Goal: Task Accomplishment & Management: Use online tool/utility

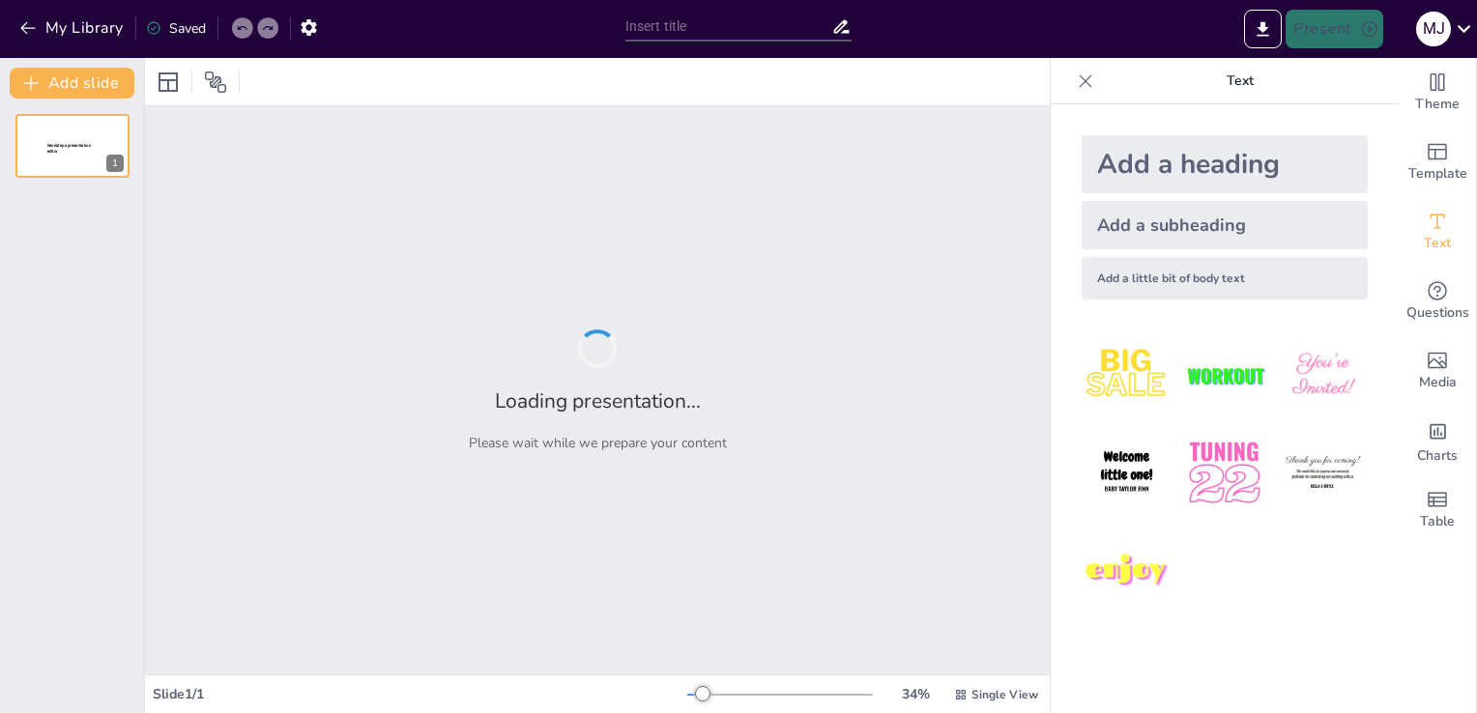
type input "Maîtriser les Règles Linguistiques des Nombres"
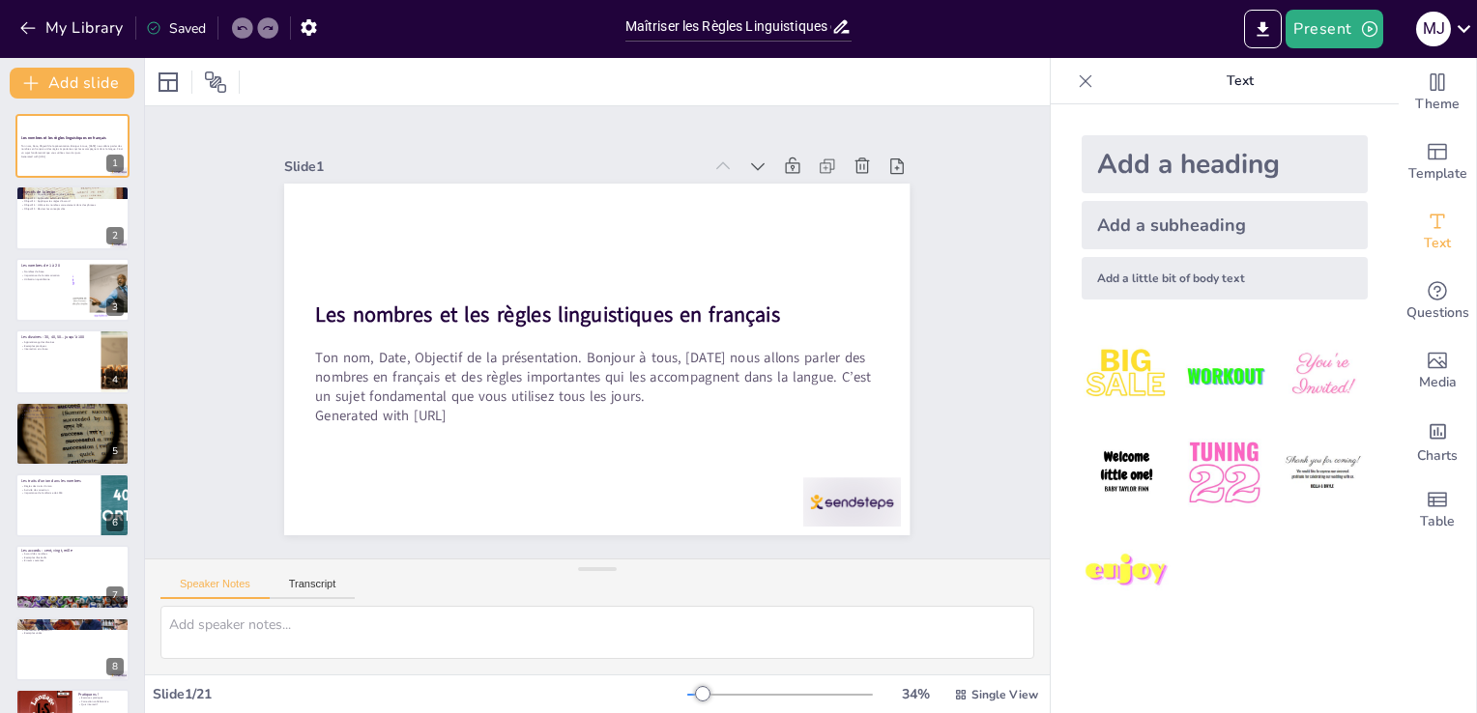
checkbox input "true"
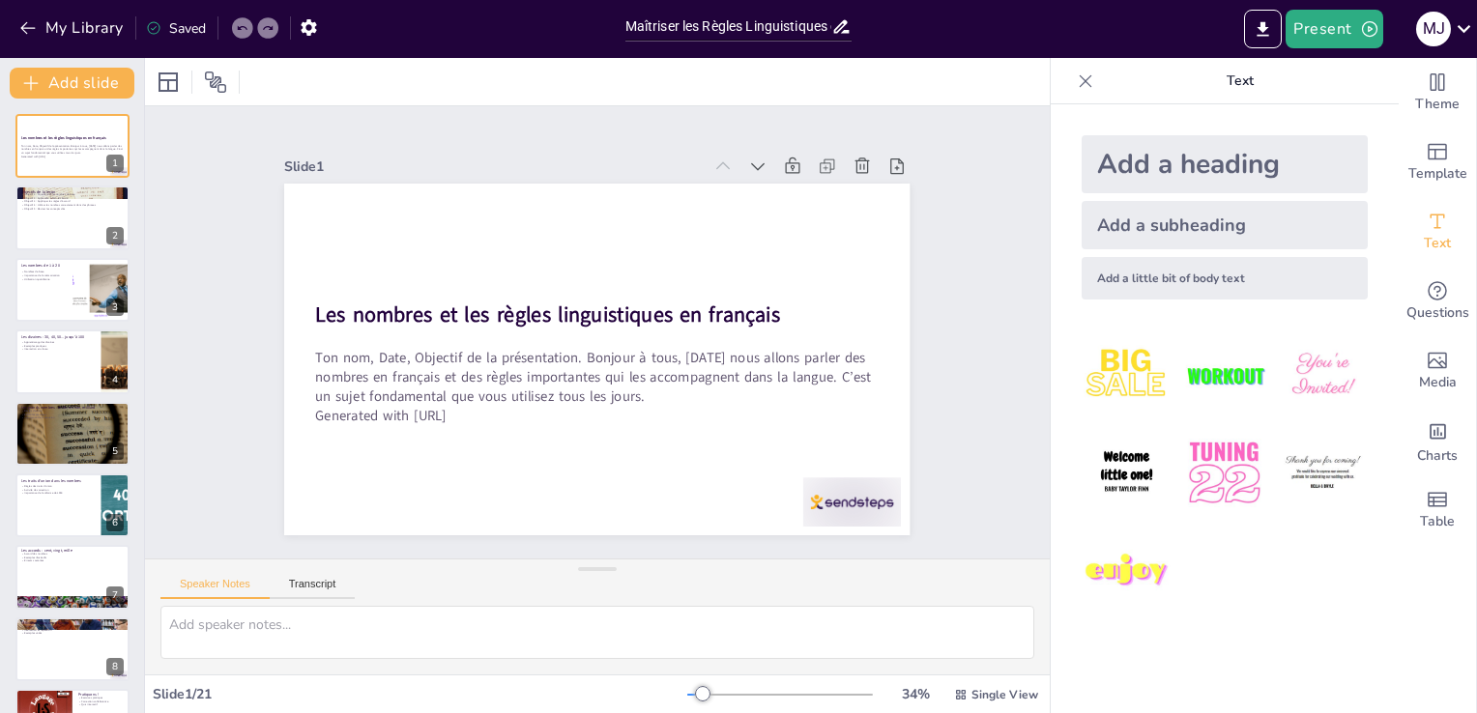
checkbox input "true"
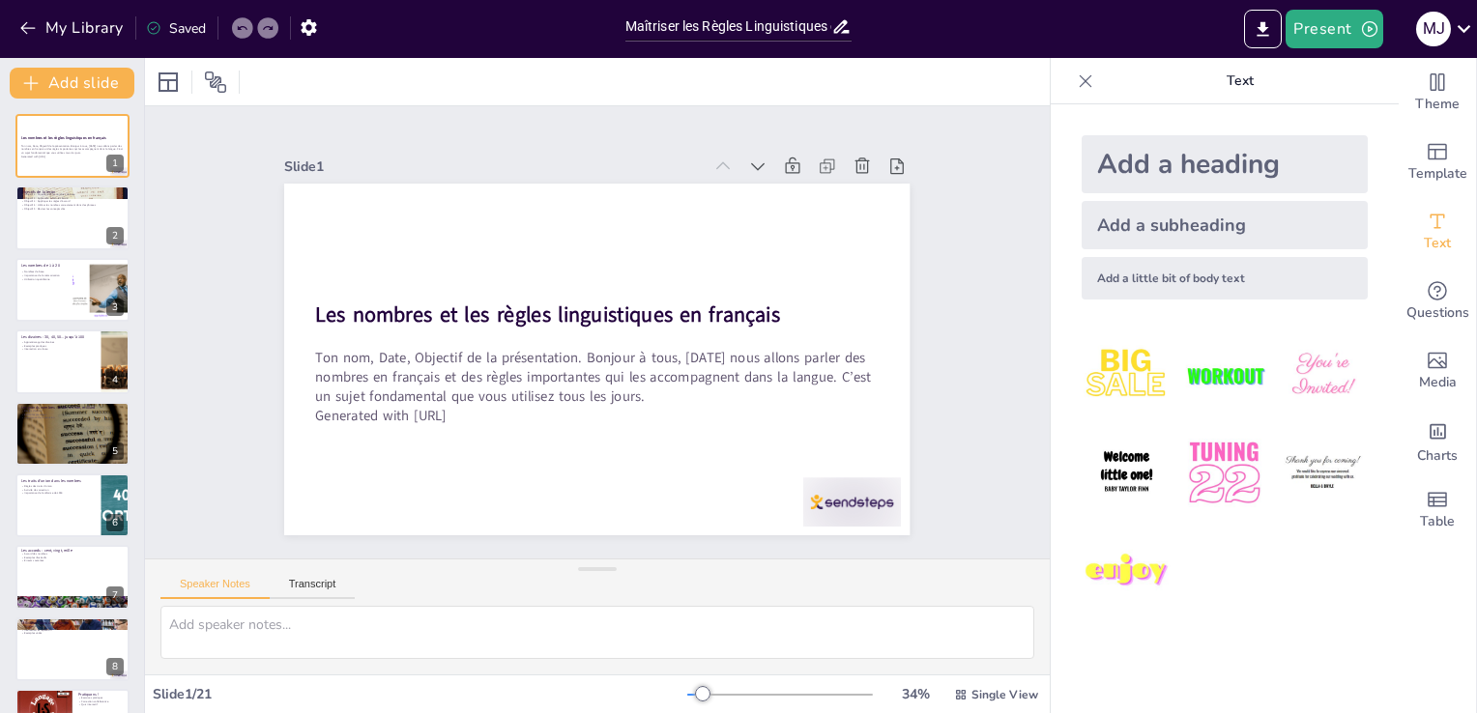
checkbox input "true"
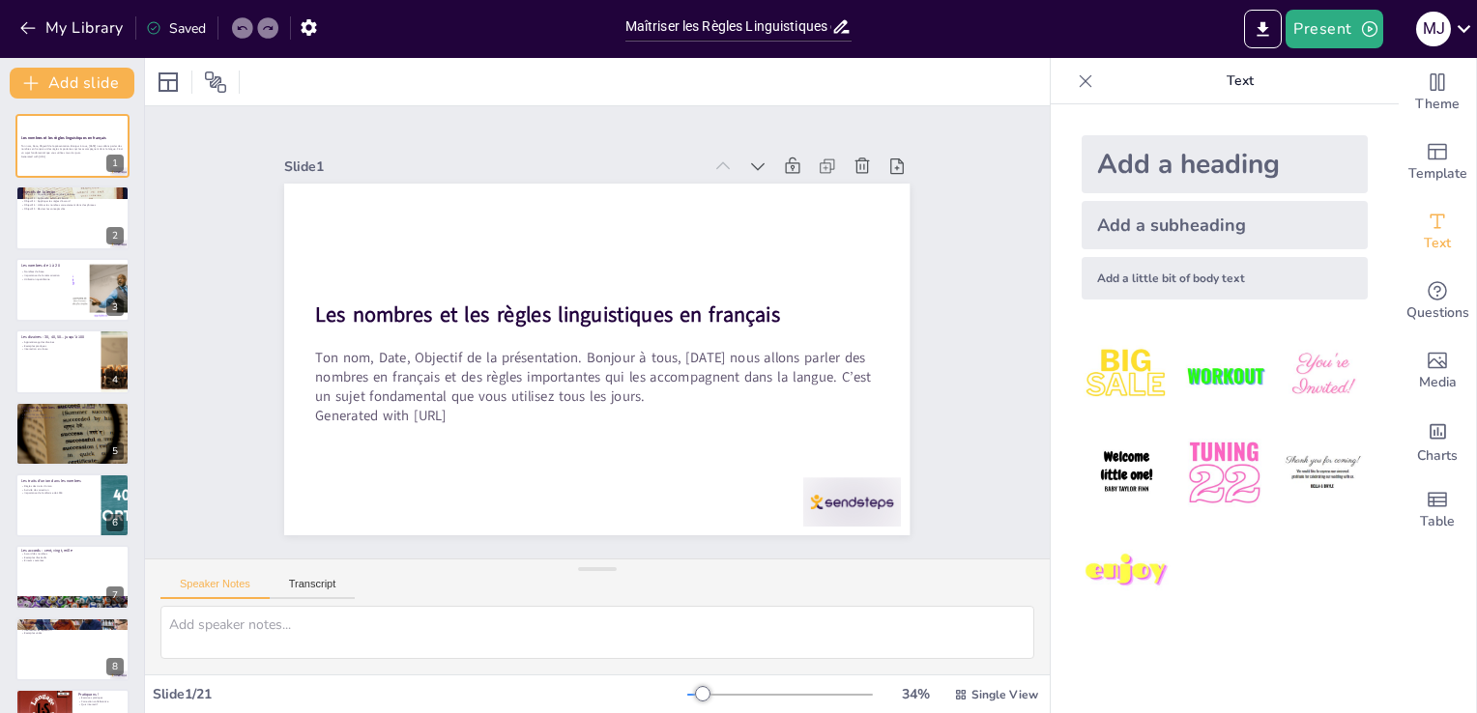
checkbox input "true"
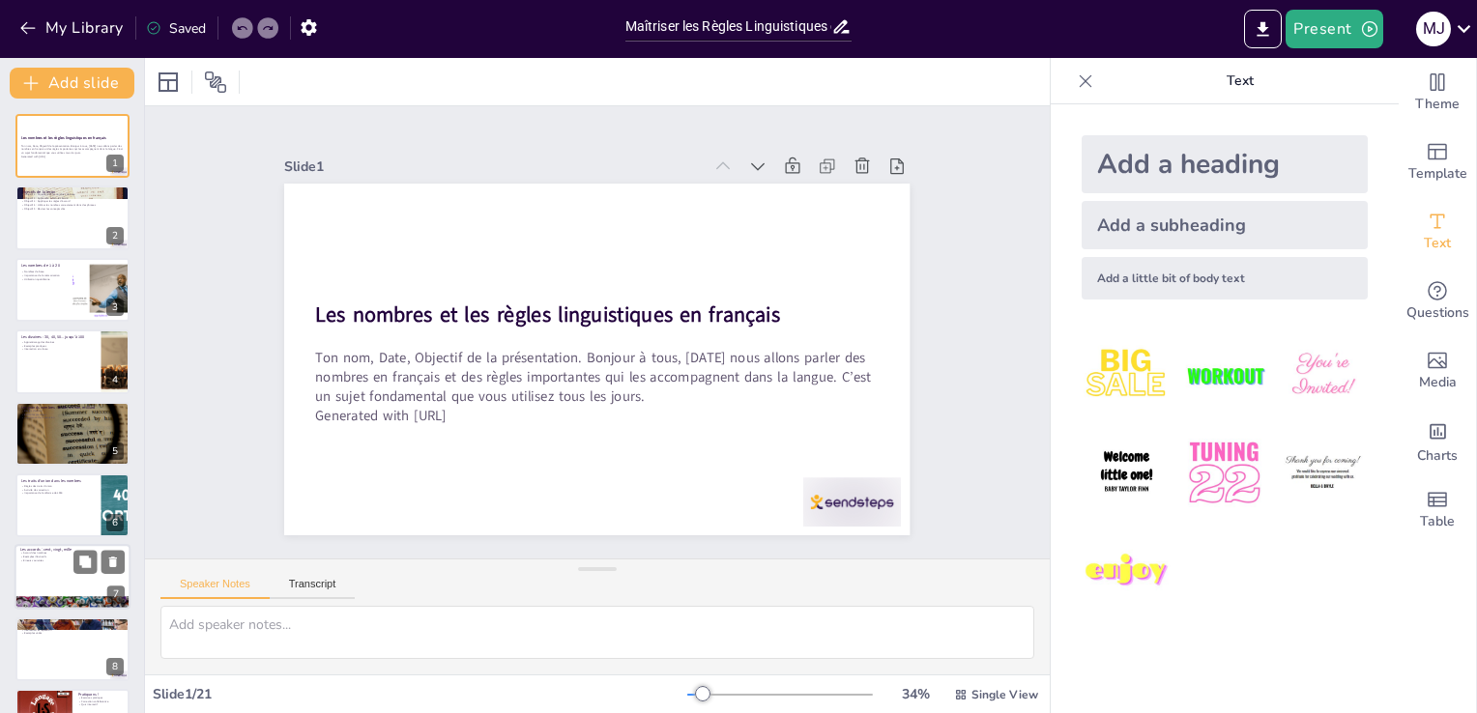
checkbox input "true"
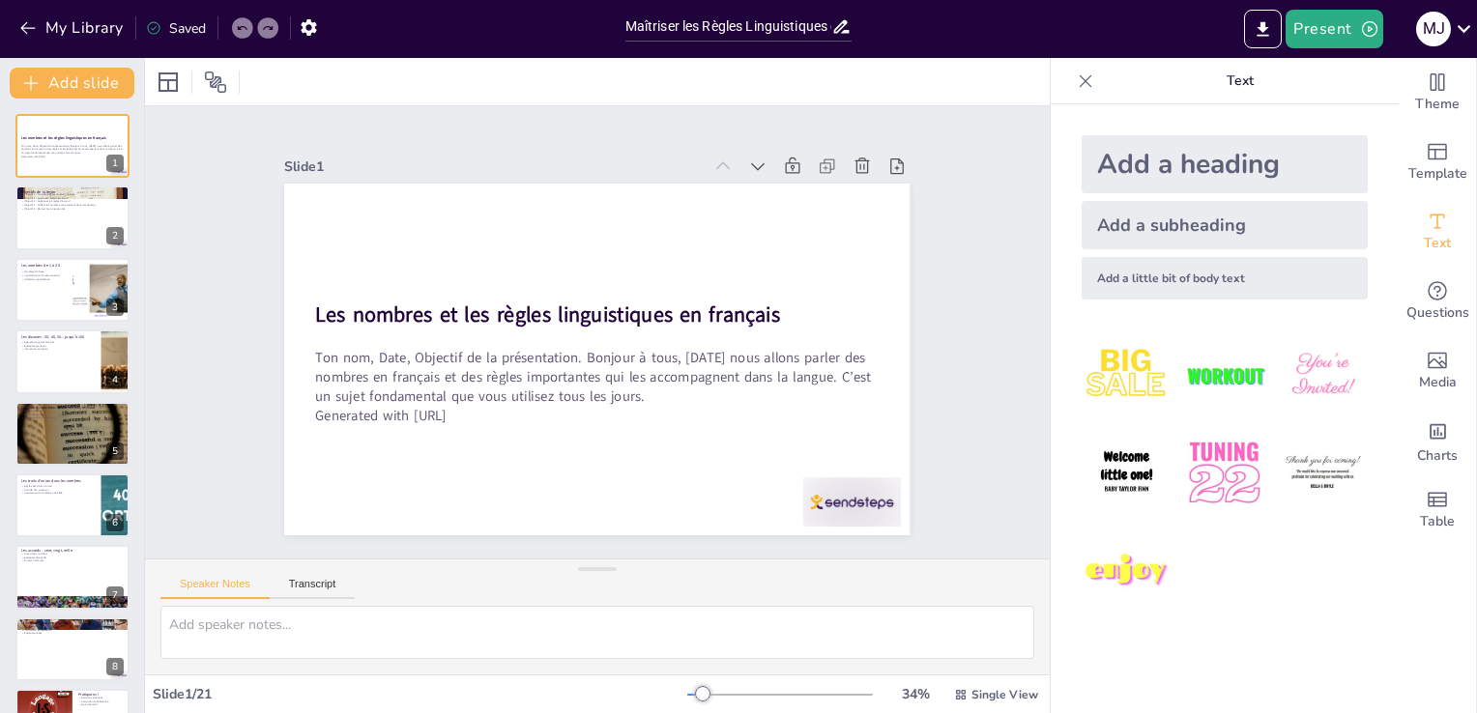
checkbox input "true"
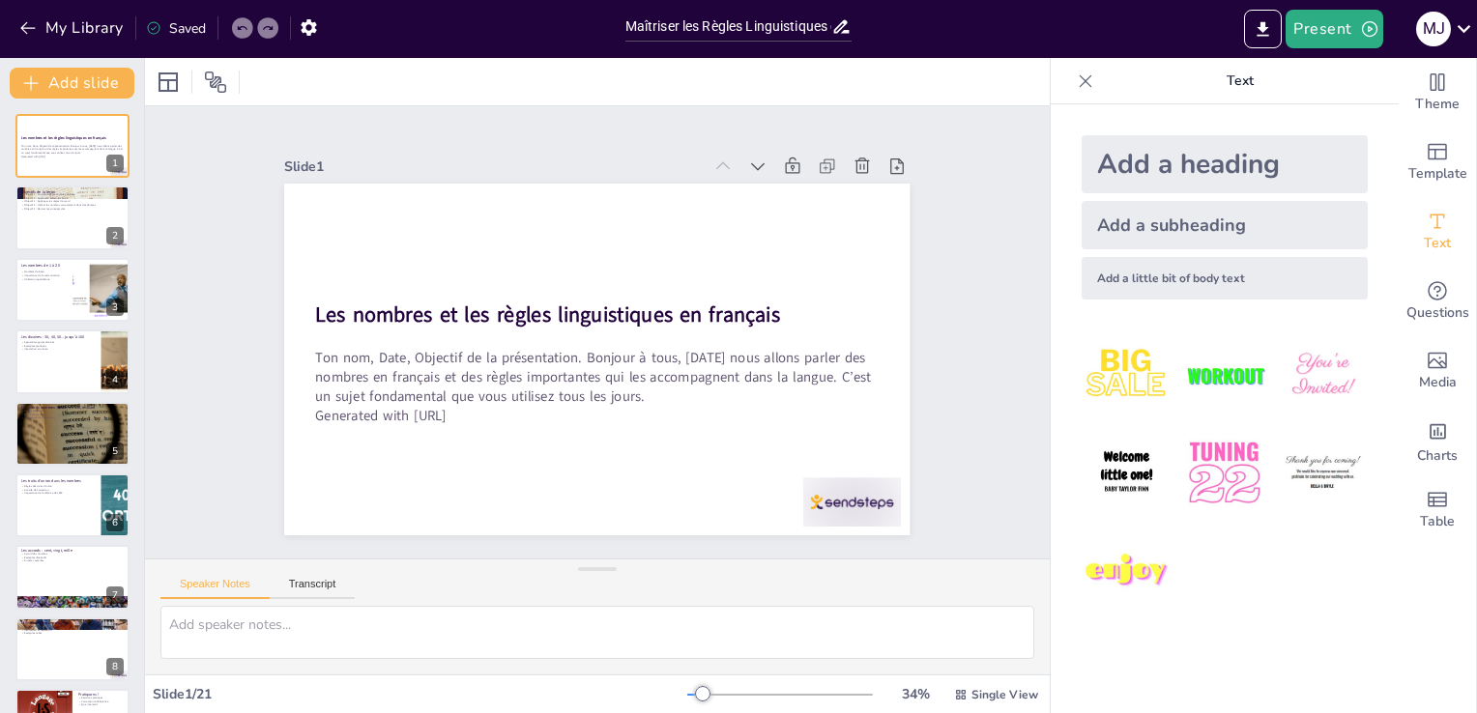
checkbox input "true"
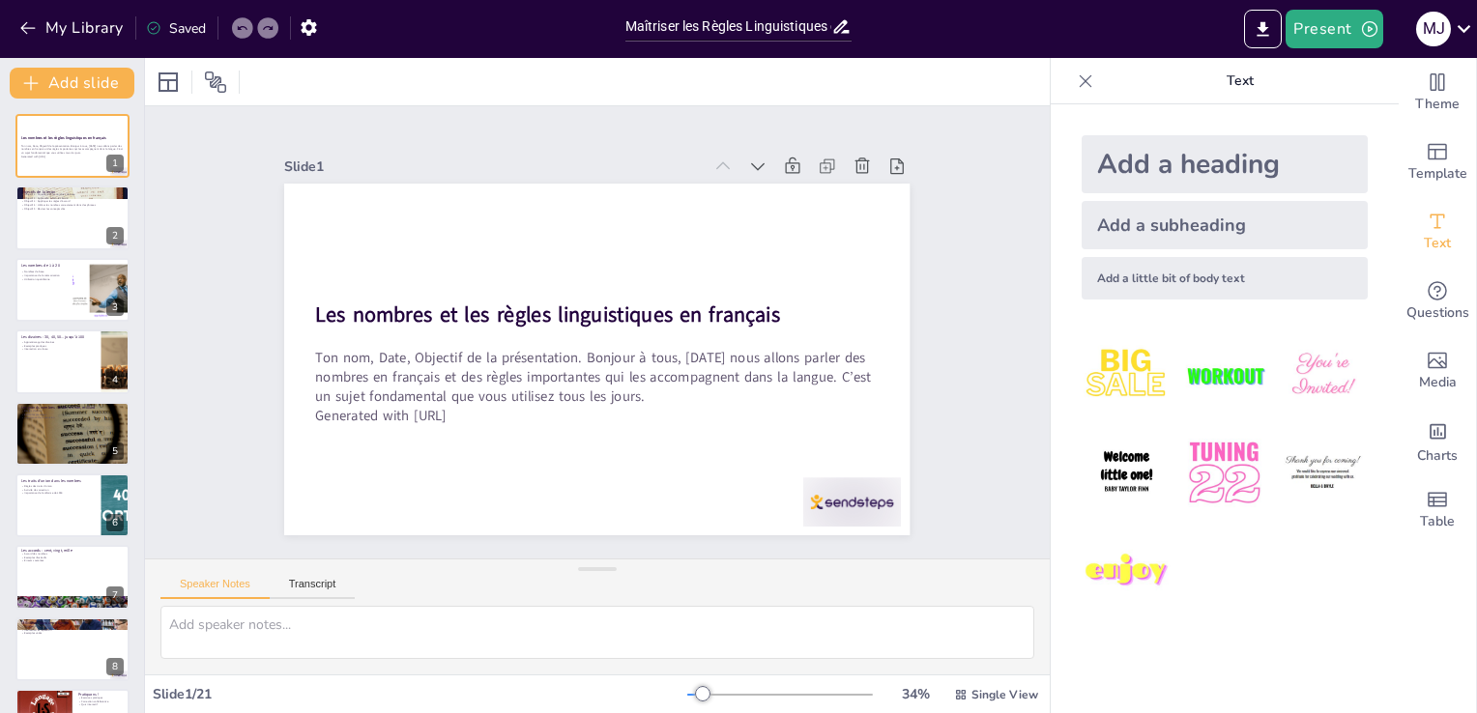
checkbox input "true"
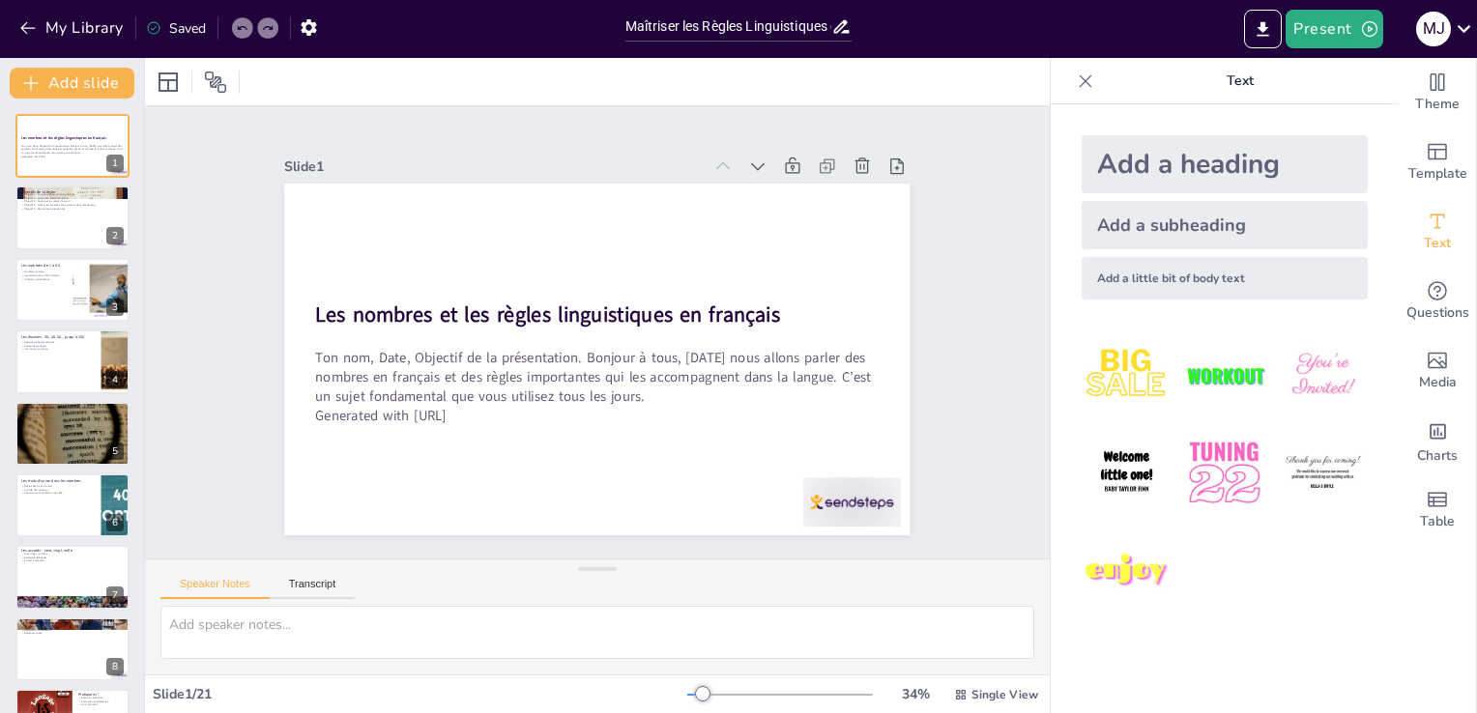
checkbox input "true"
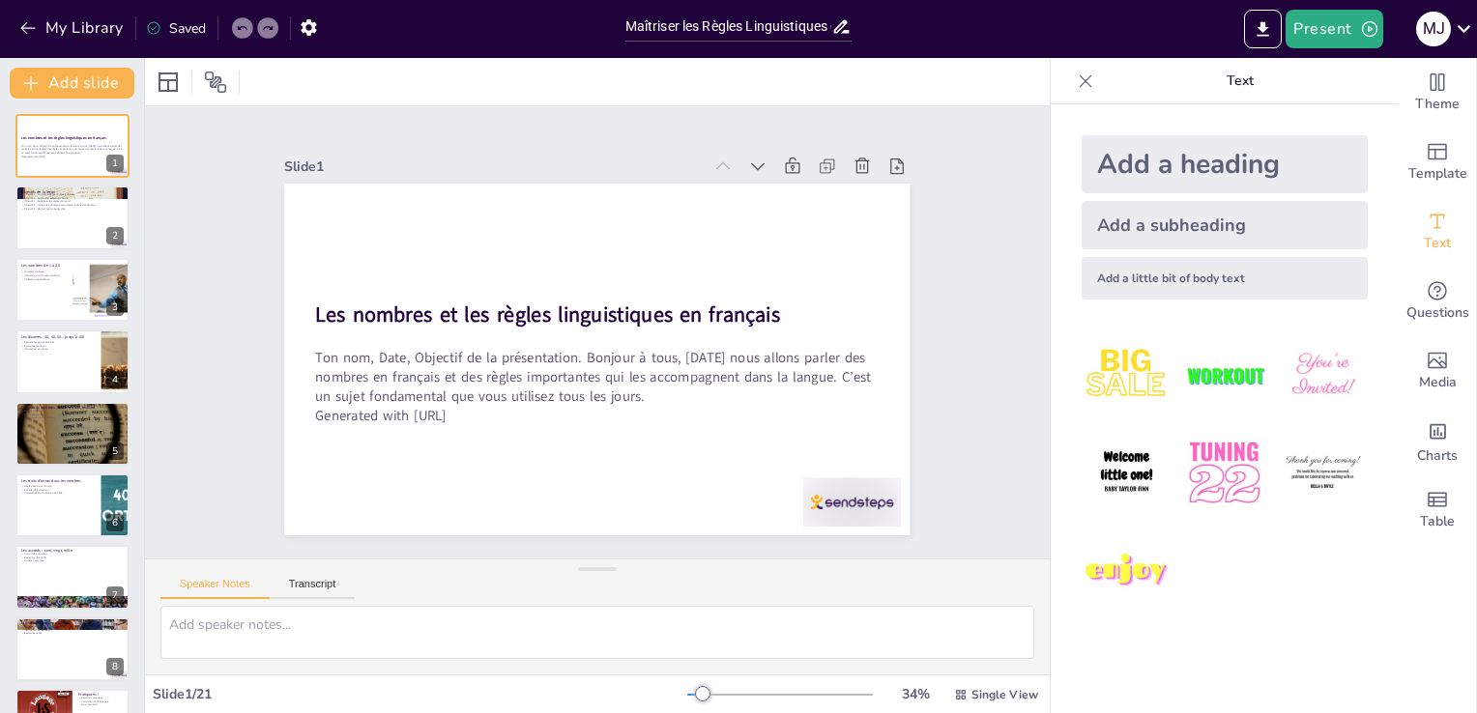
checkbox input "true"
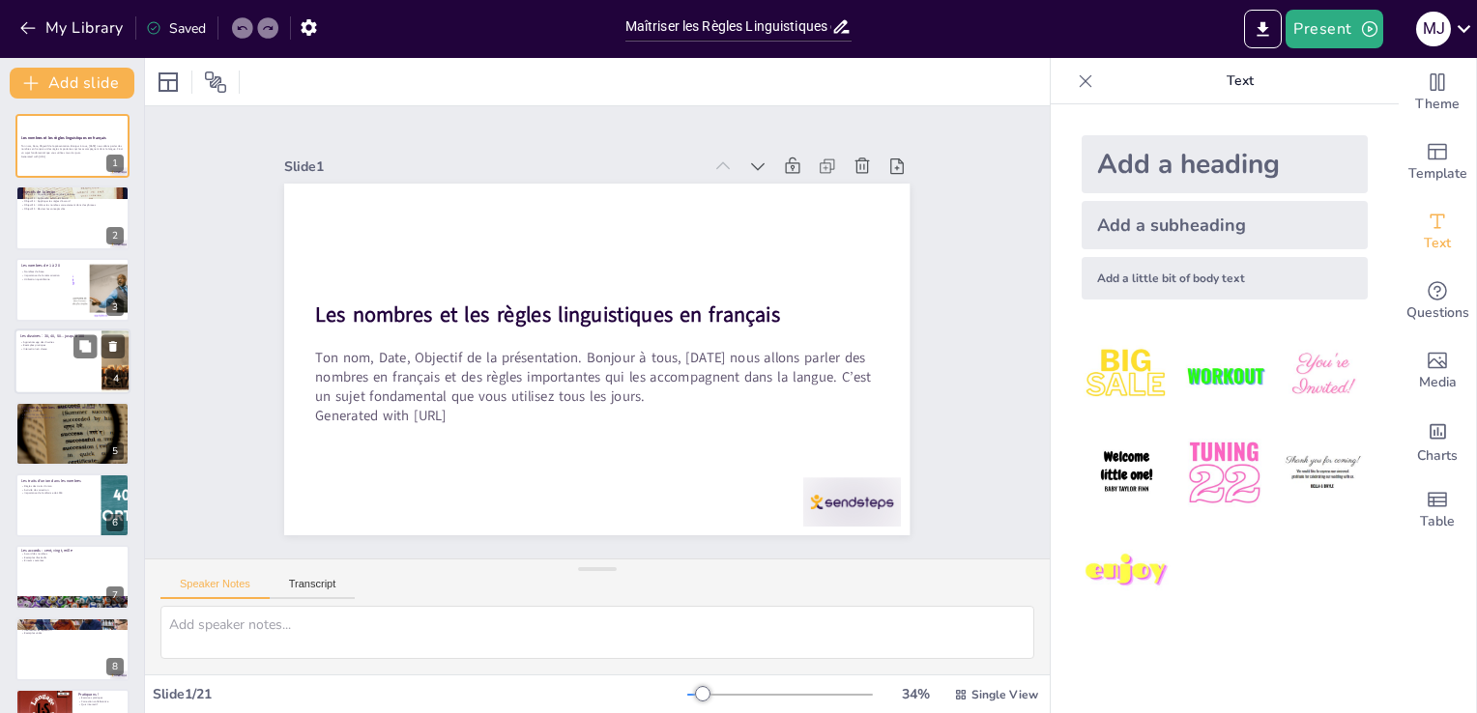
checkbox input "true"
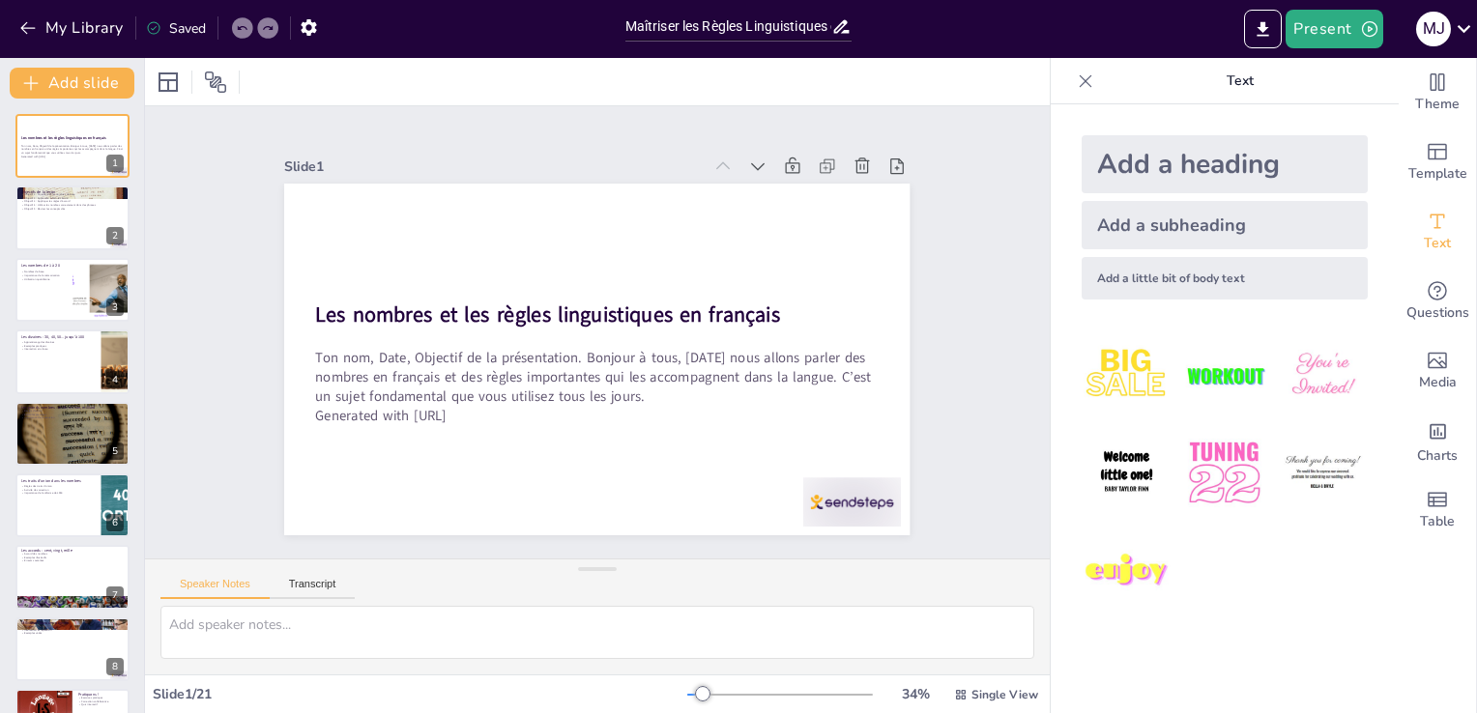
checkbox input "true"
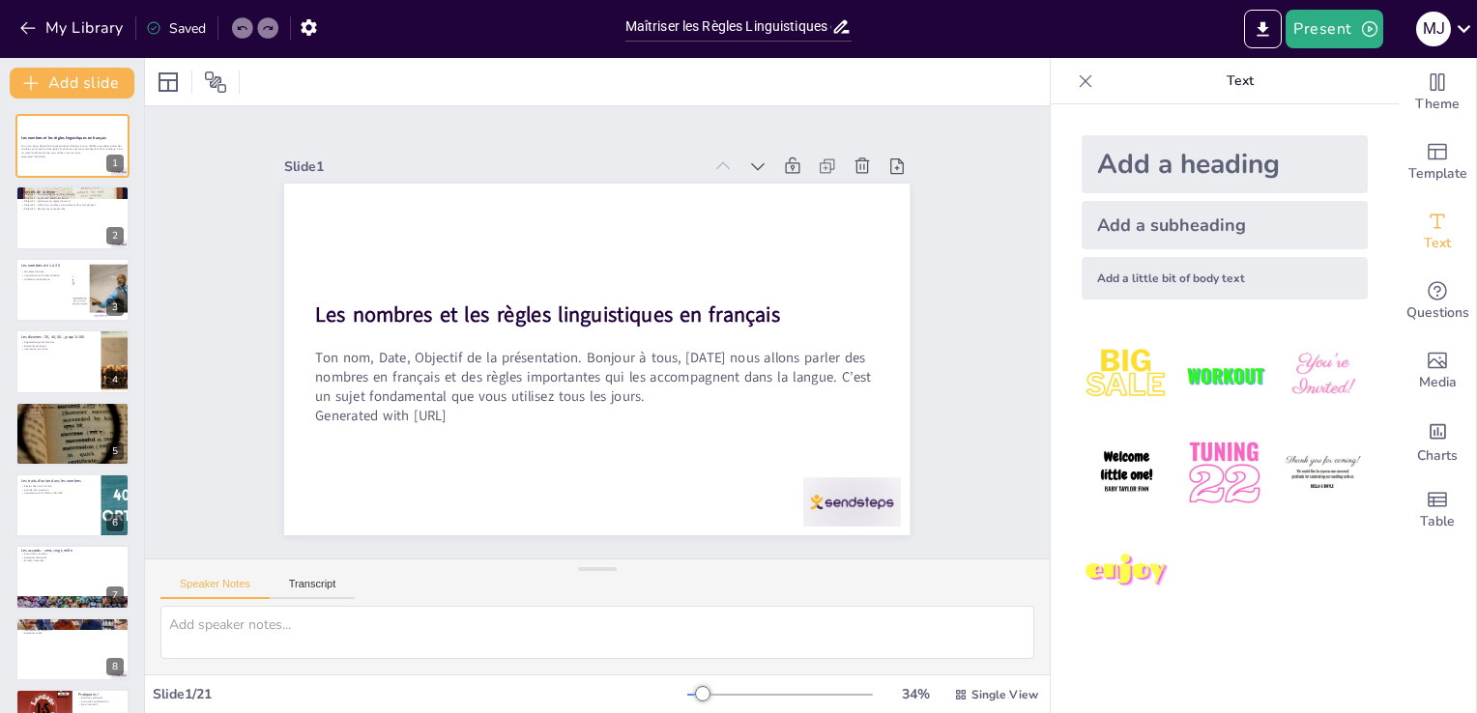
checkbox input "true"
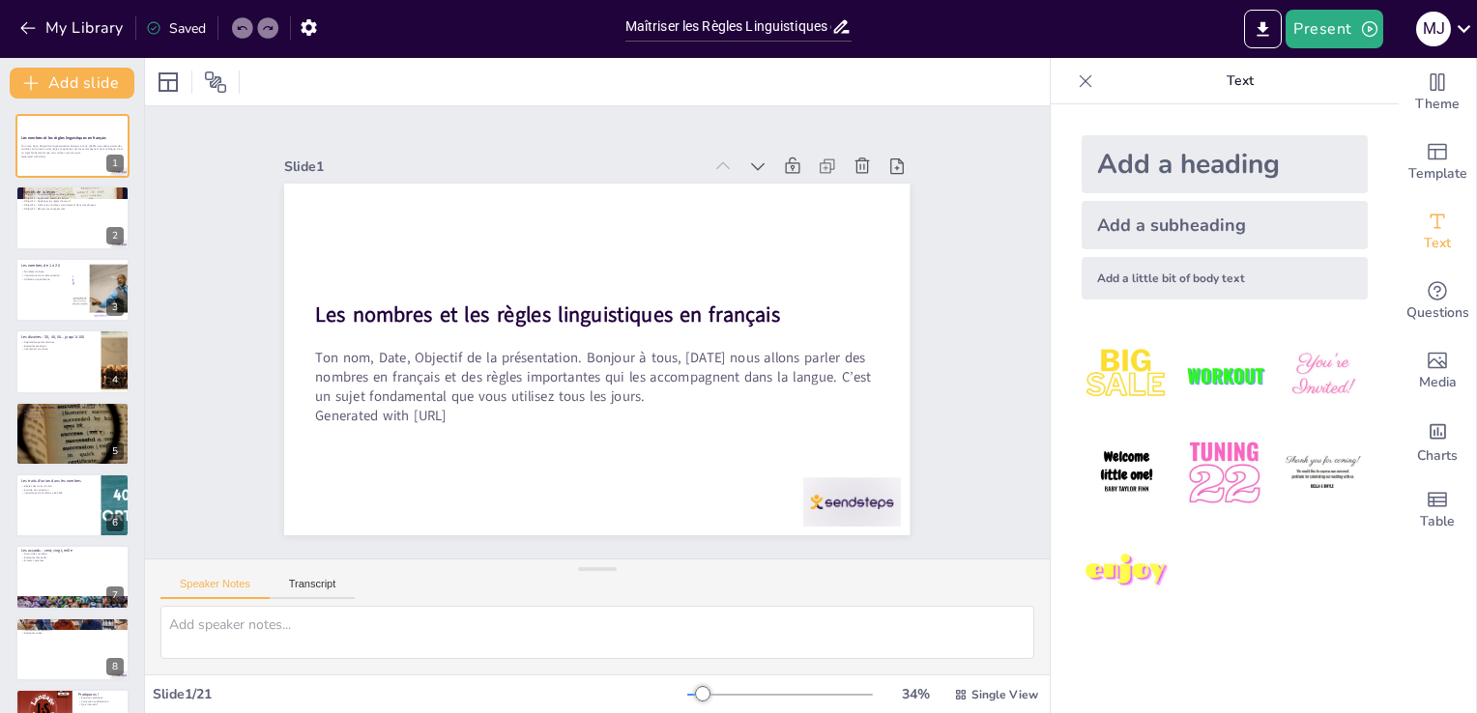
checkbox input "true"
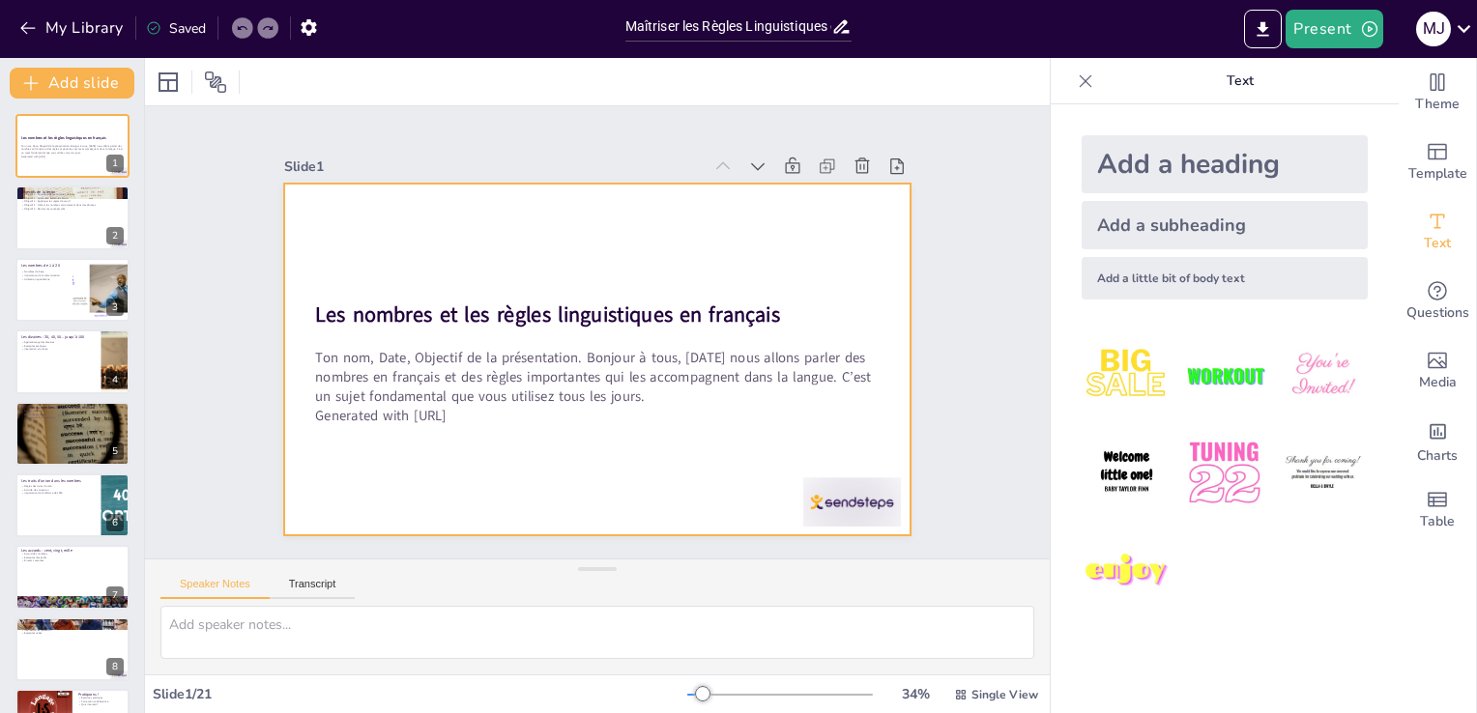
checkbox input "true"
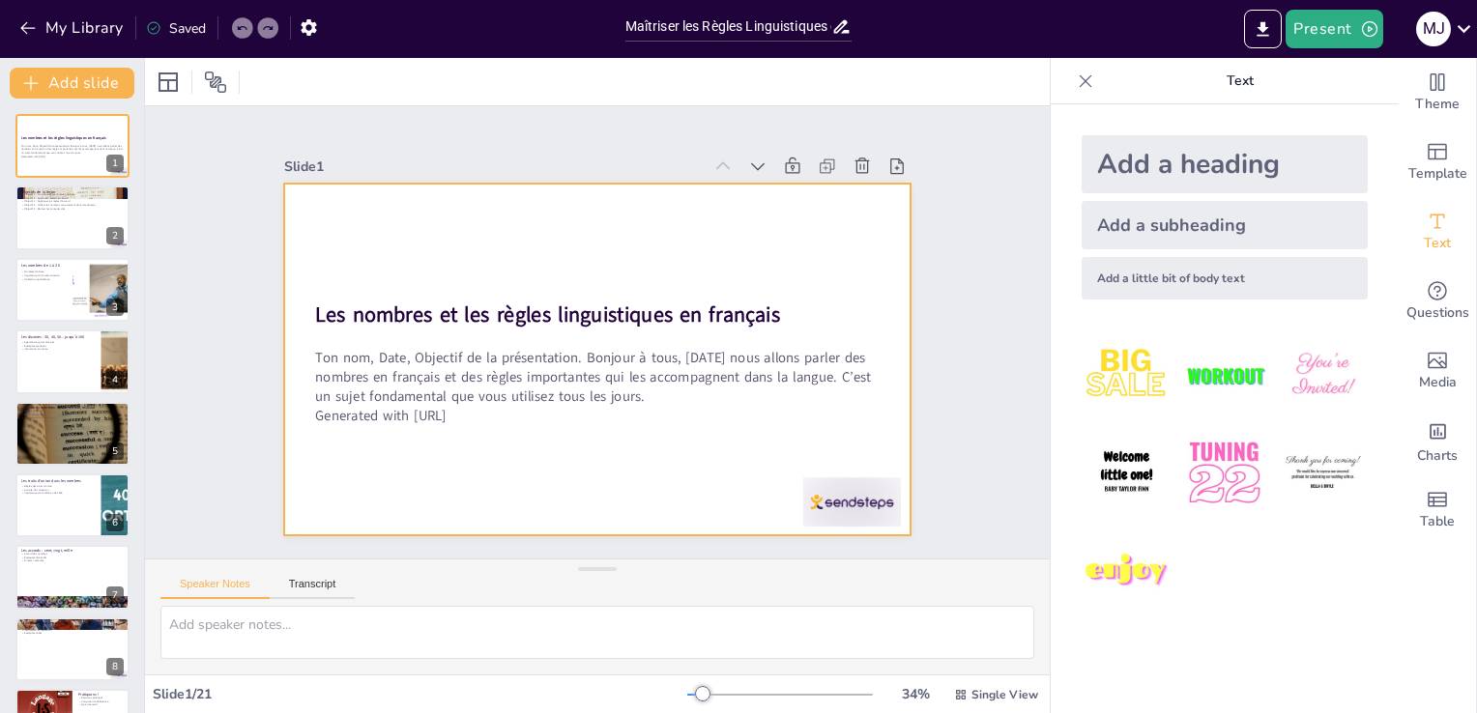
checkbox input "true"
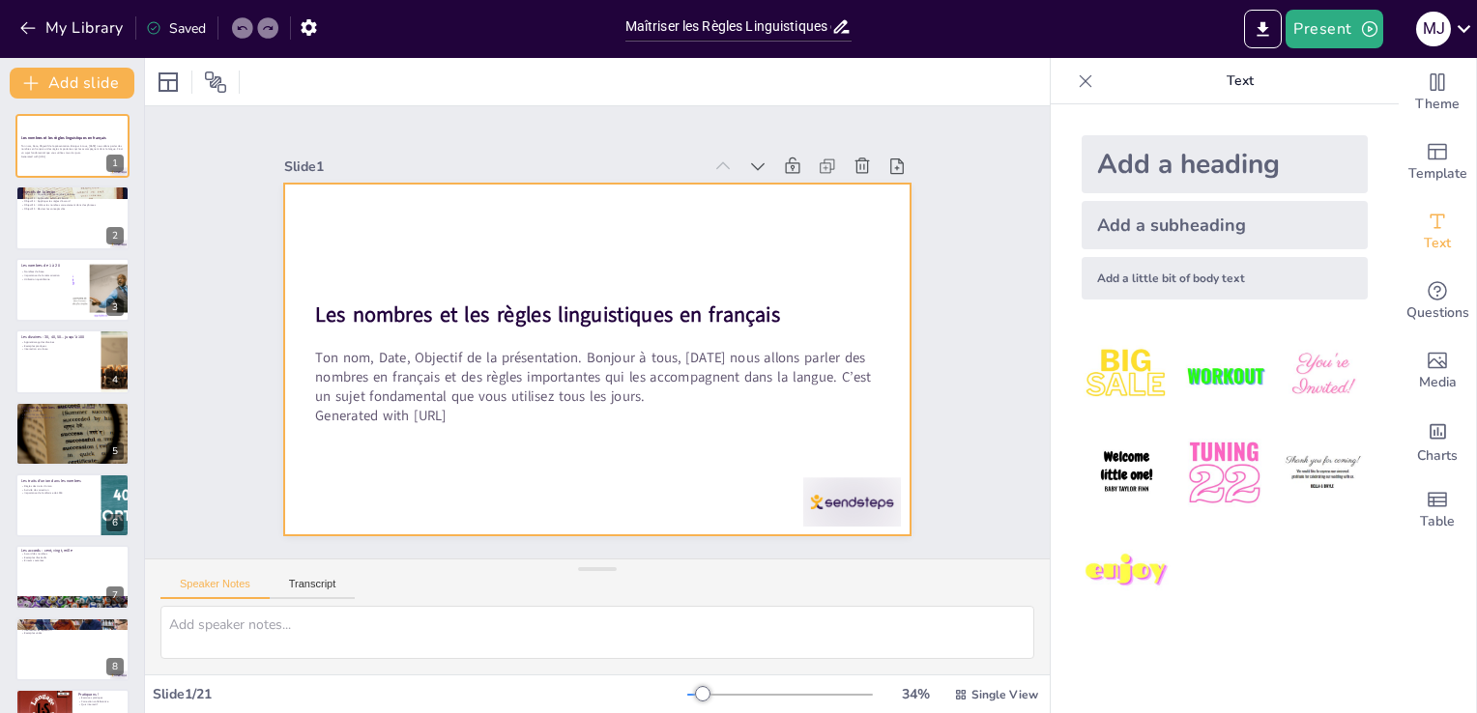
checkbox input "true"
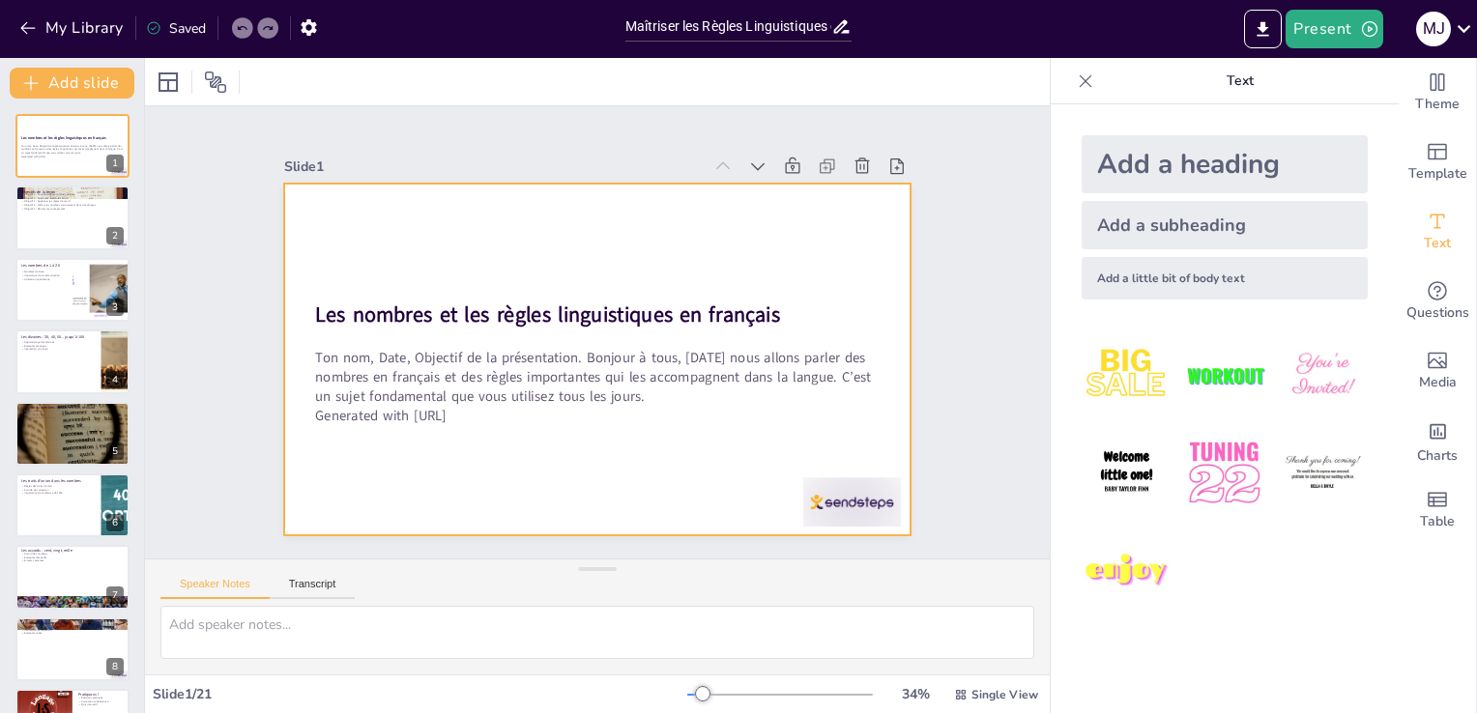
checkbox input "true"
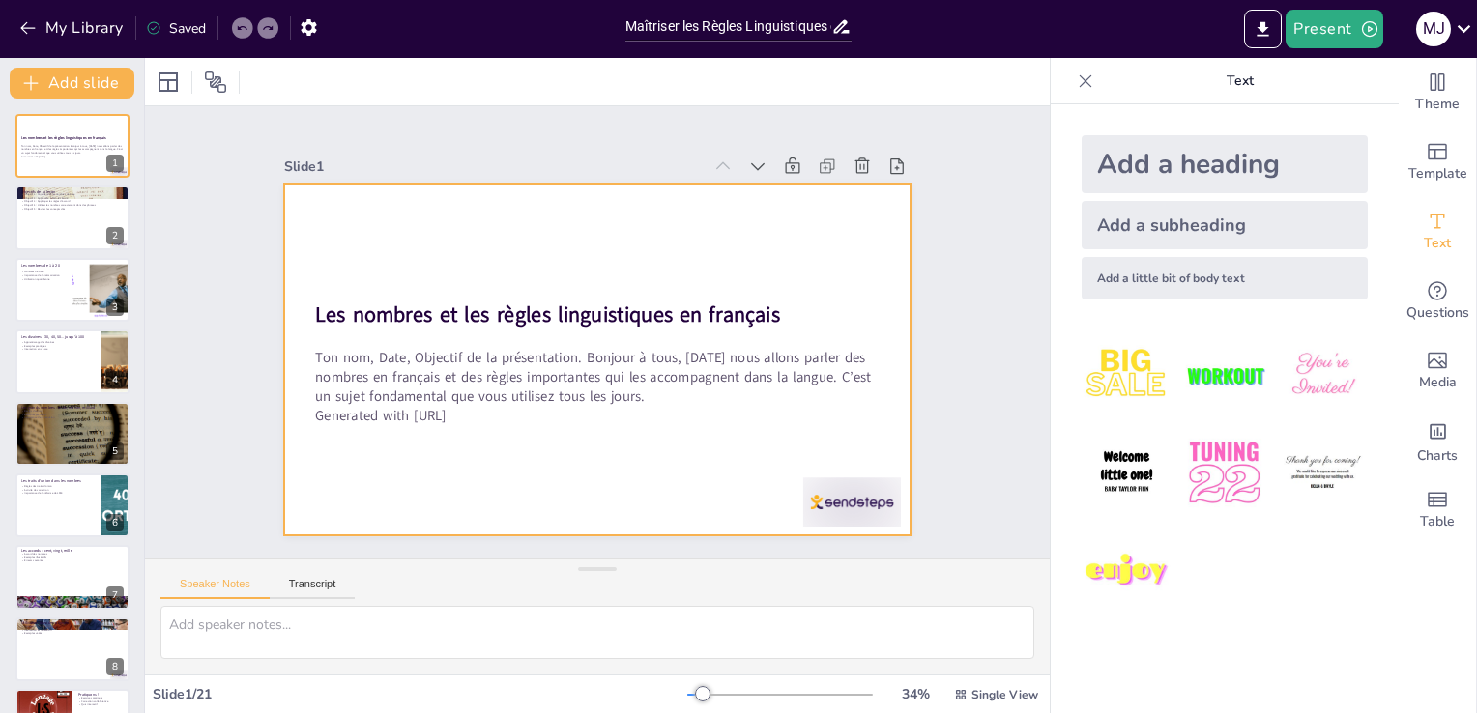
checkbox input "true"
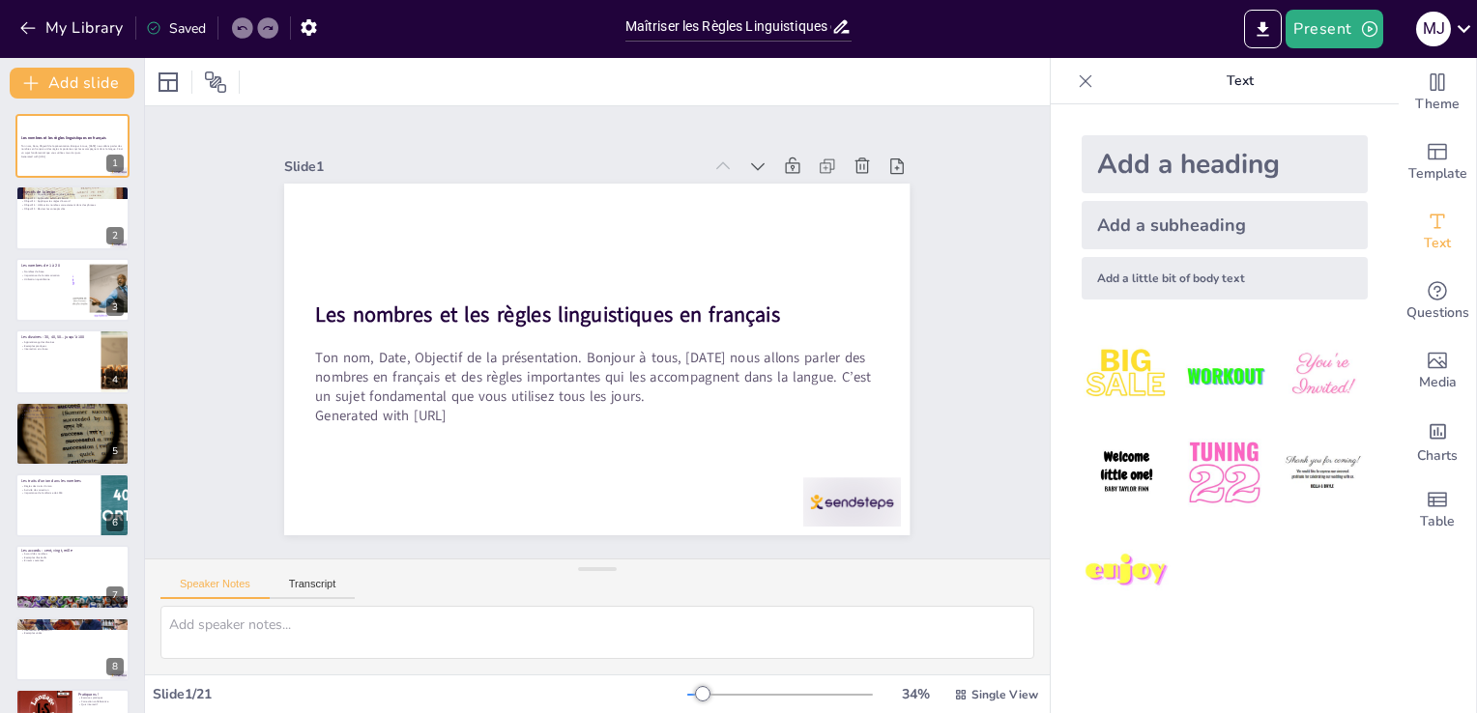
checkbox input "true"
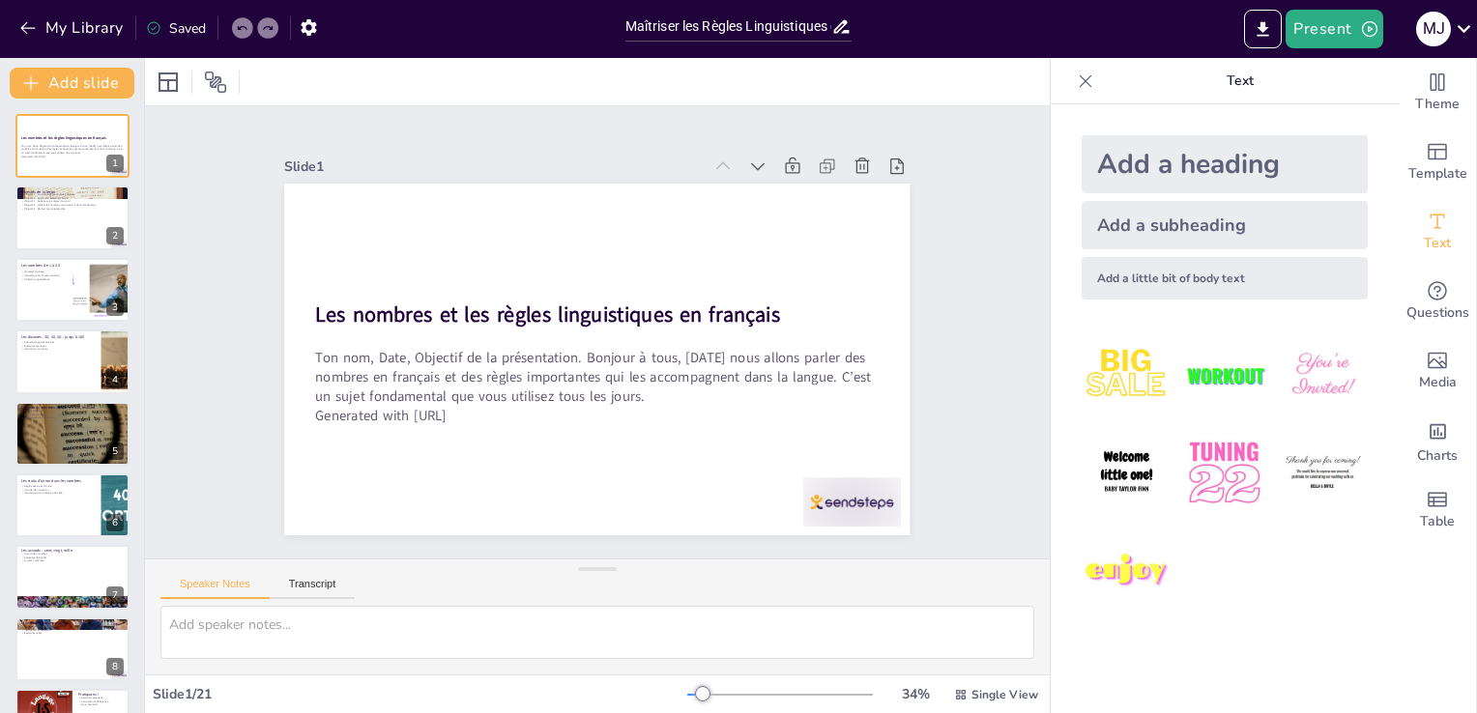
checkbox input "true"
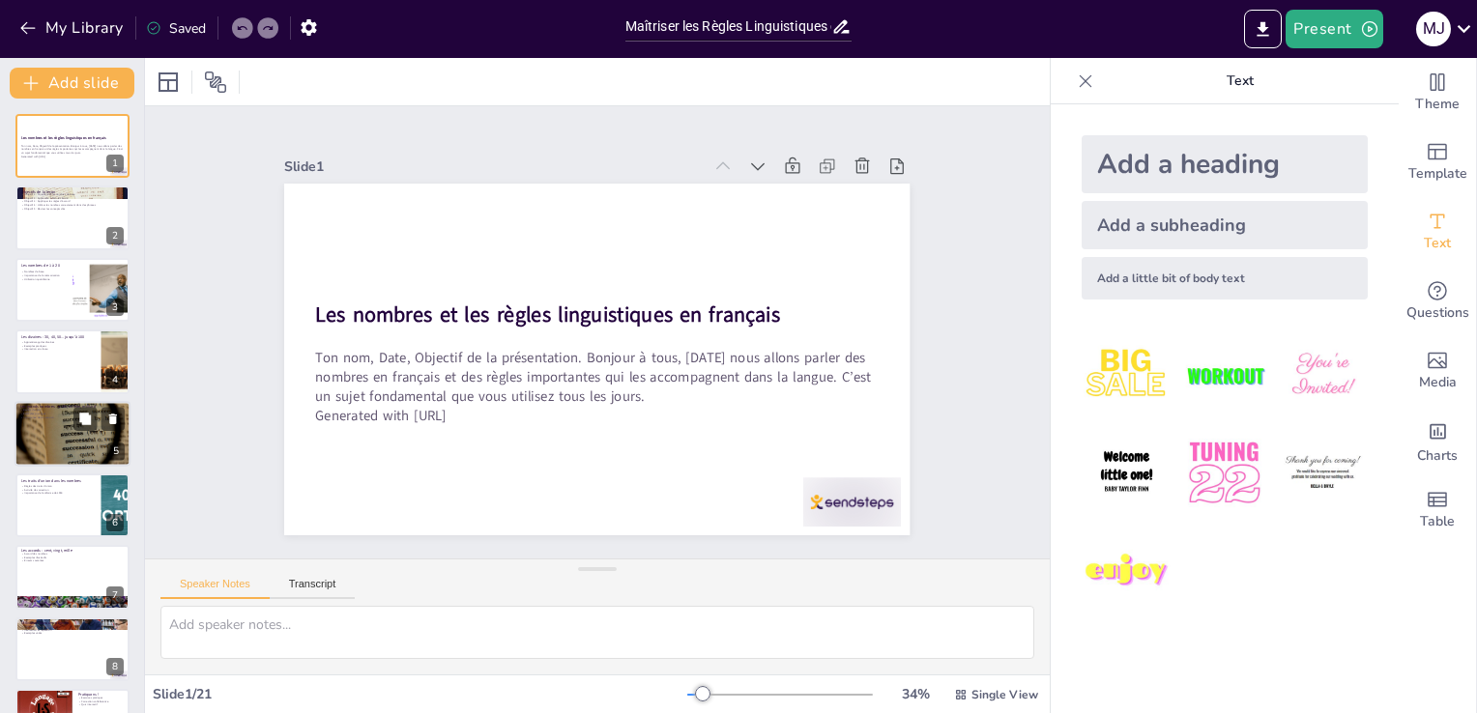
checkbox input "true"
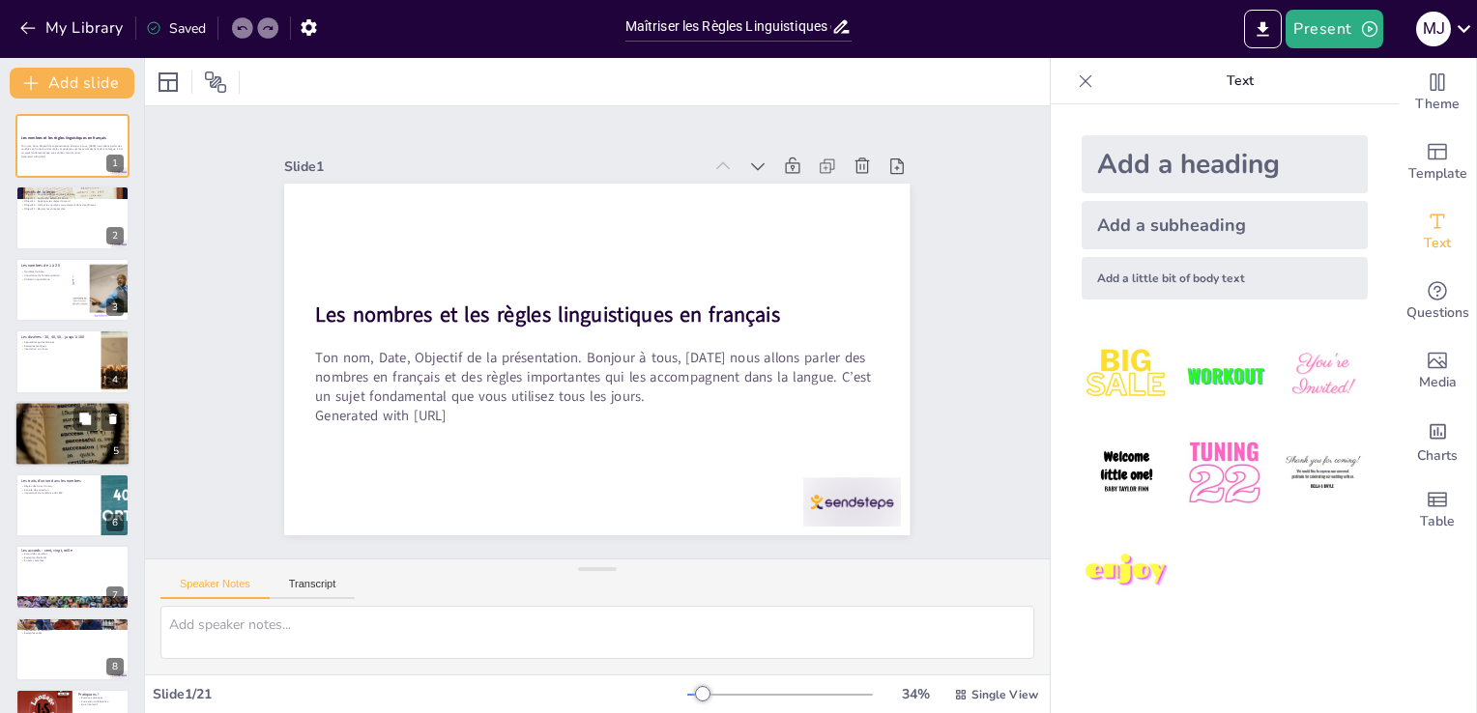
checkbox input "true"
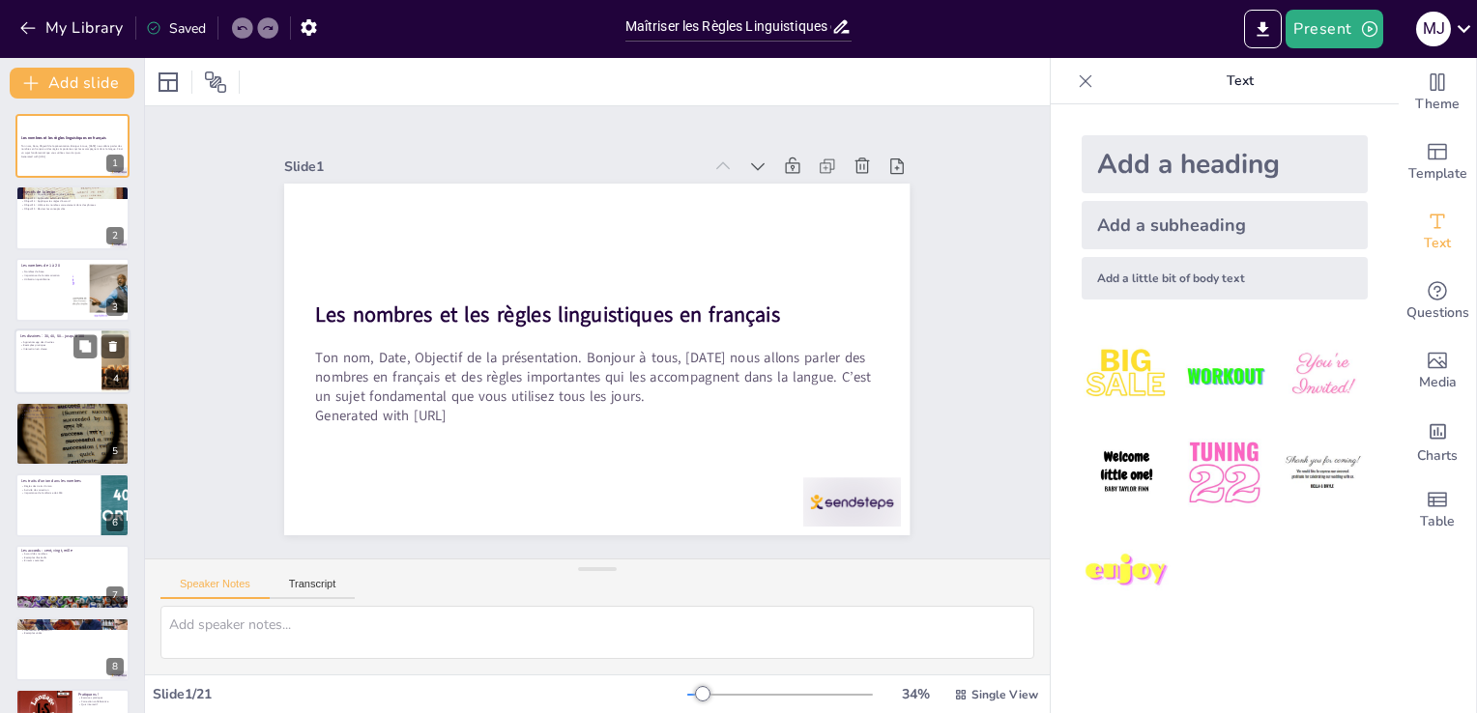
checkbox input "true"
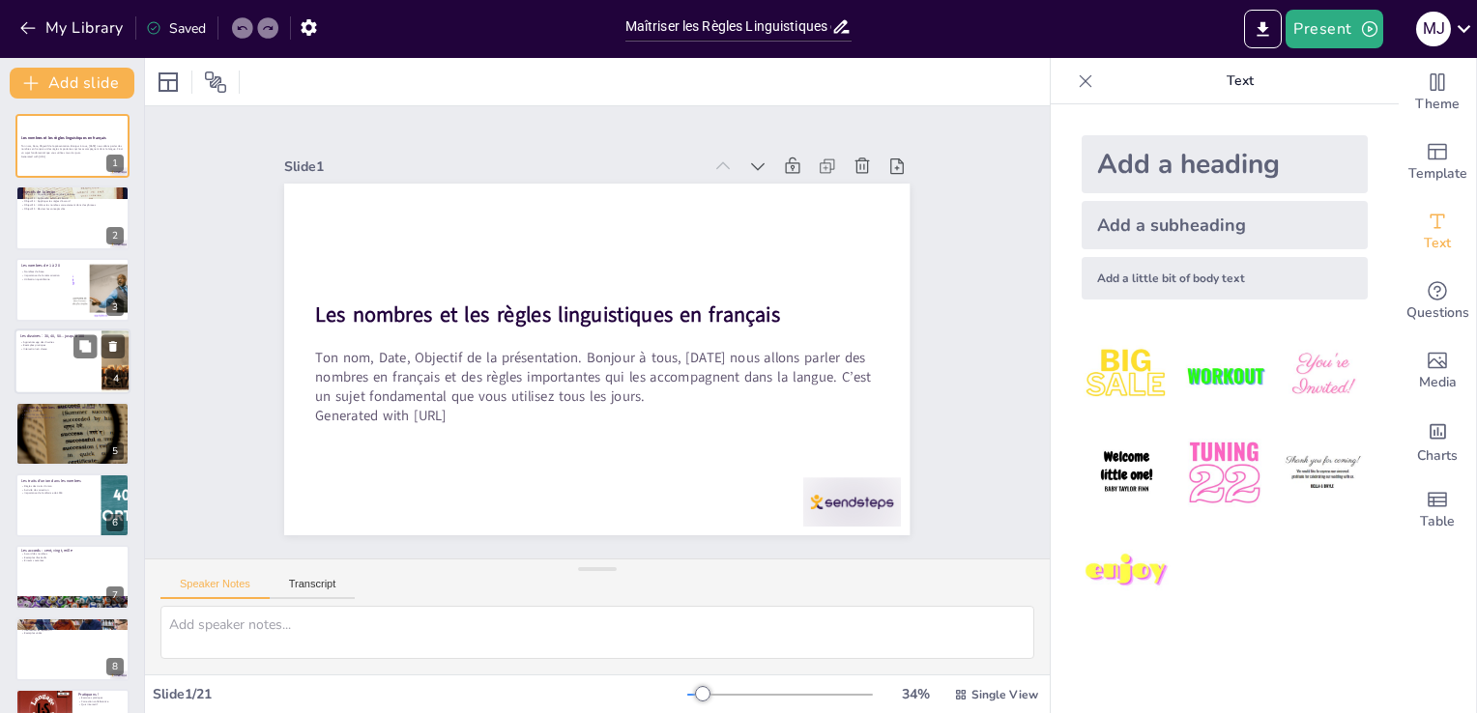
checkbox input "true"
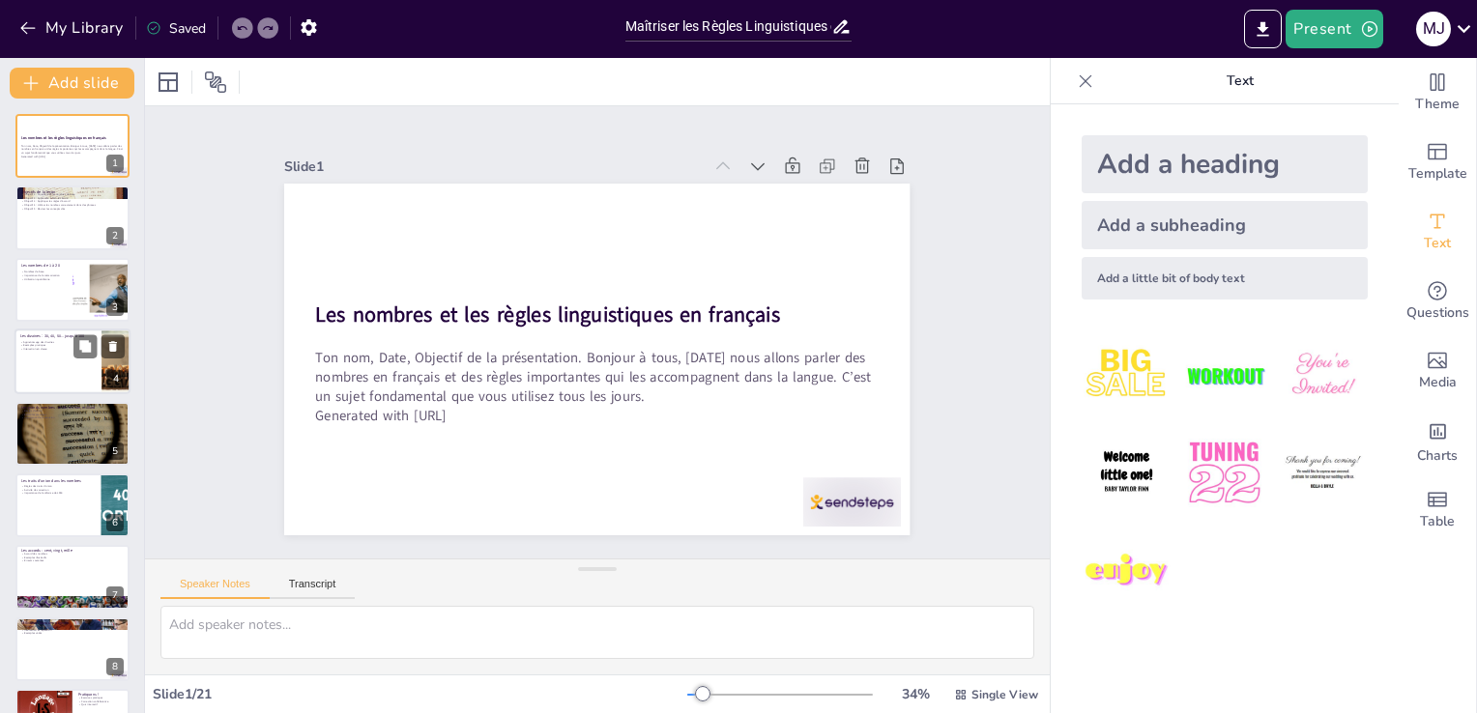
checkbox input "true"
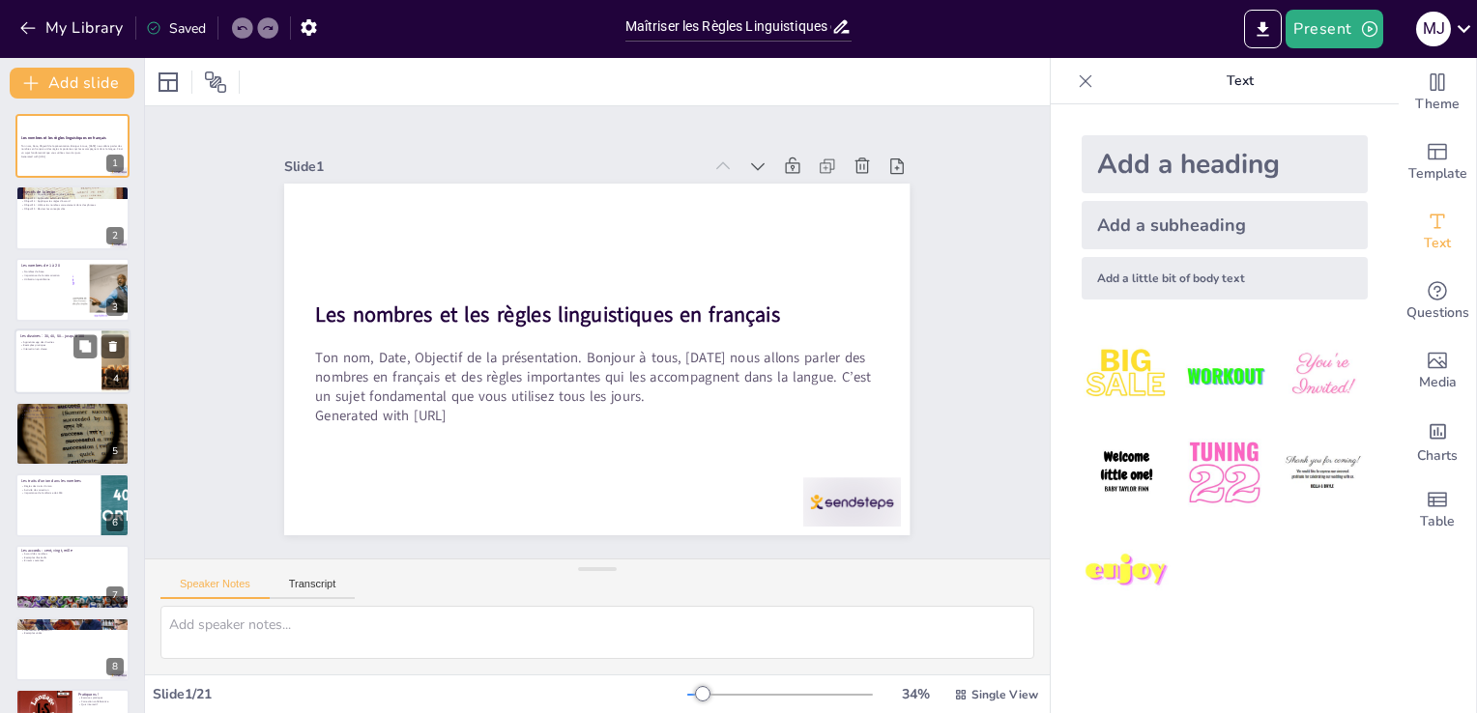
checkbox input "true"
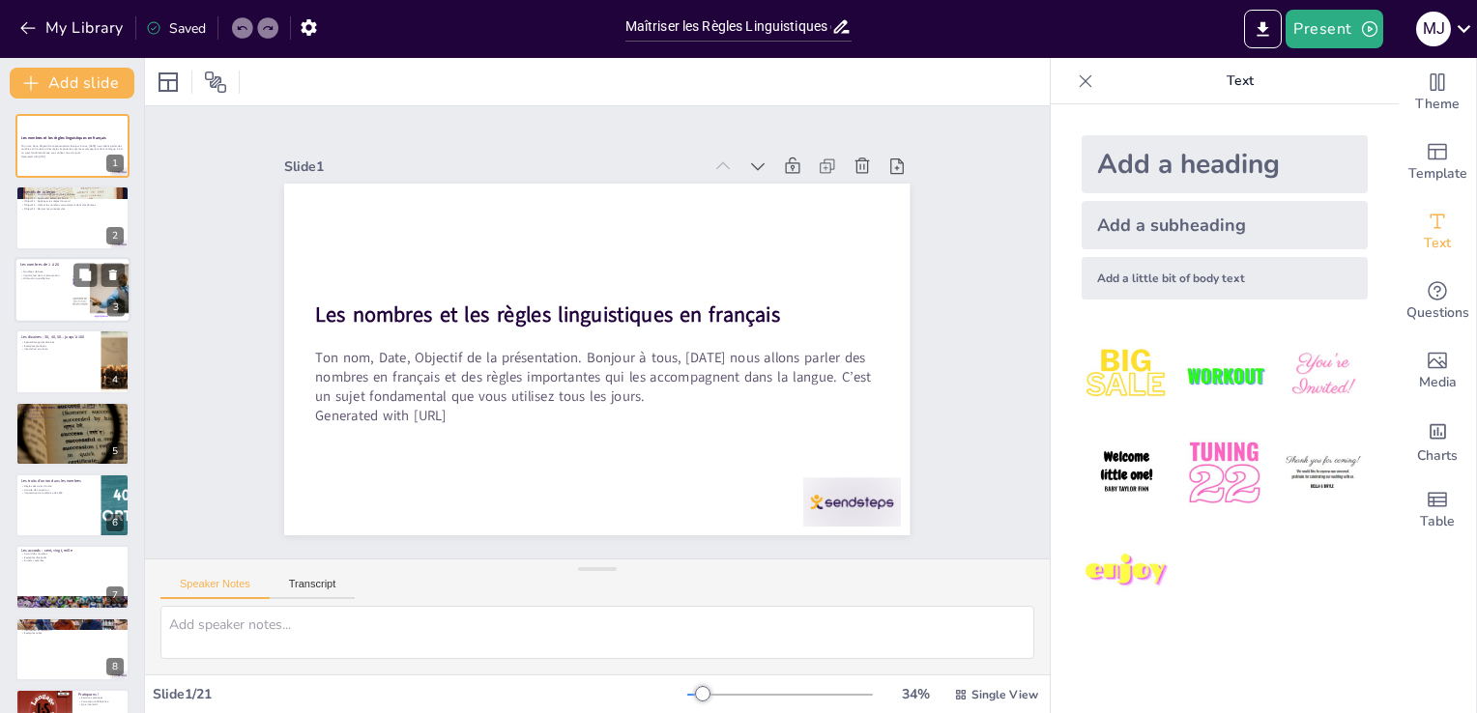
checkbox input "true"
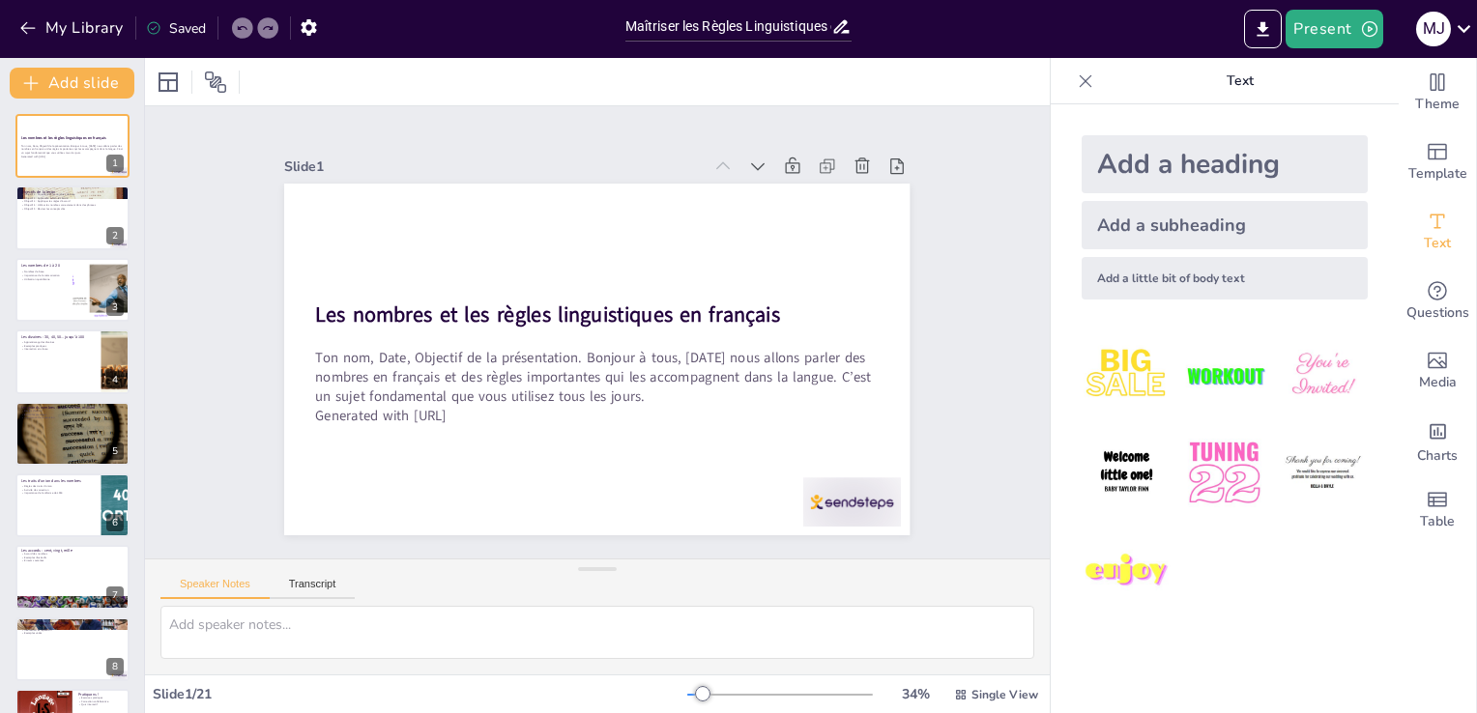
checkbox input "true"
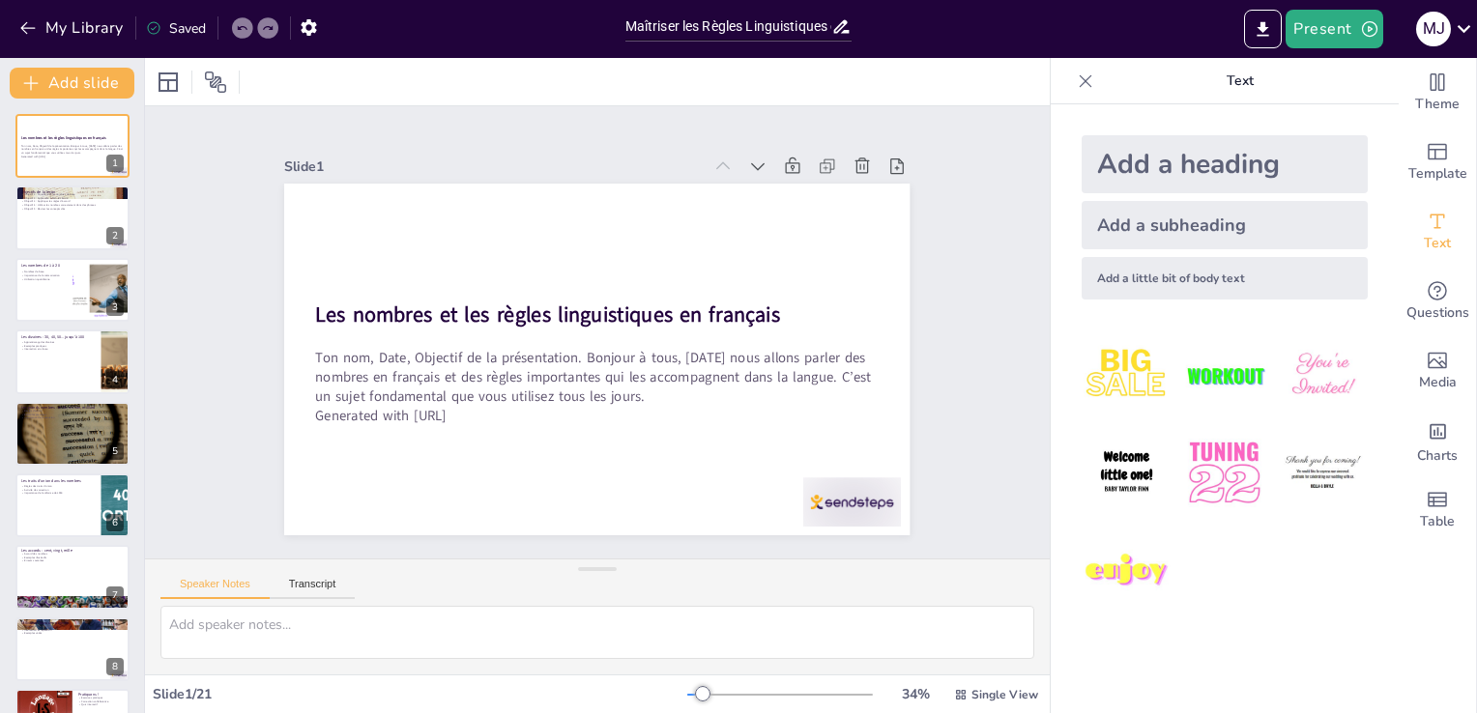
checkbox input "true"
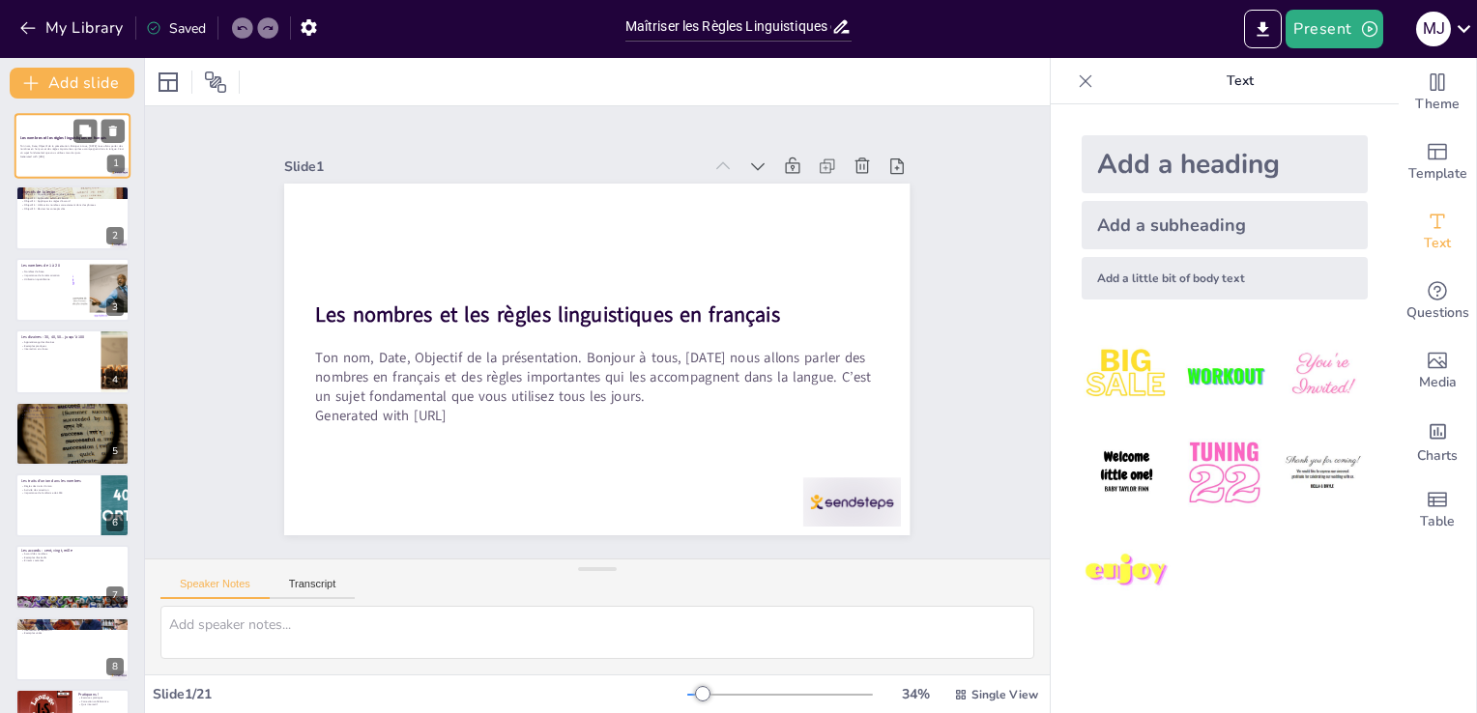
checkbox input "true"
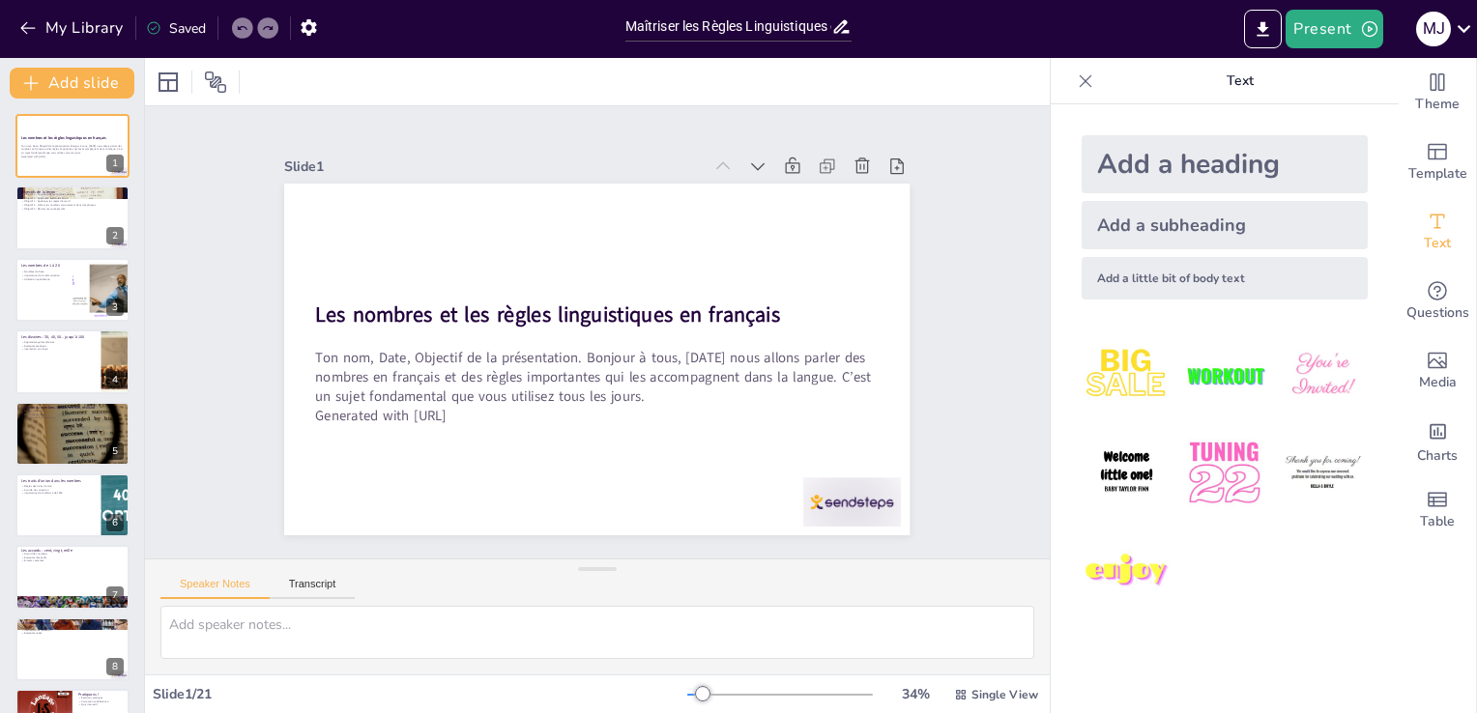
checkbox input "true"
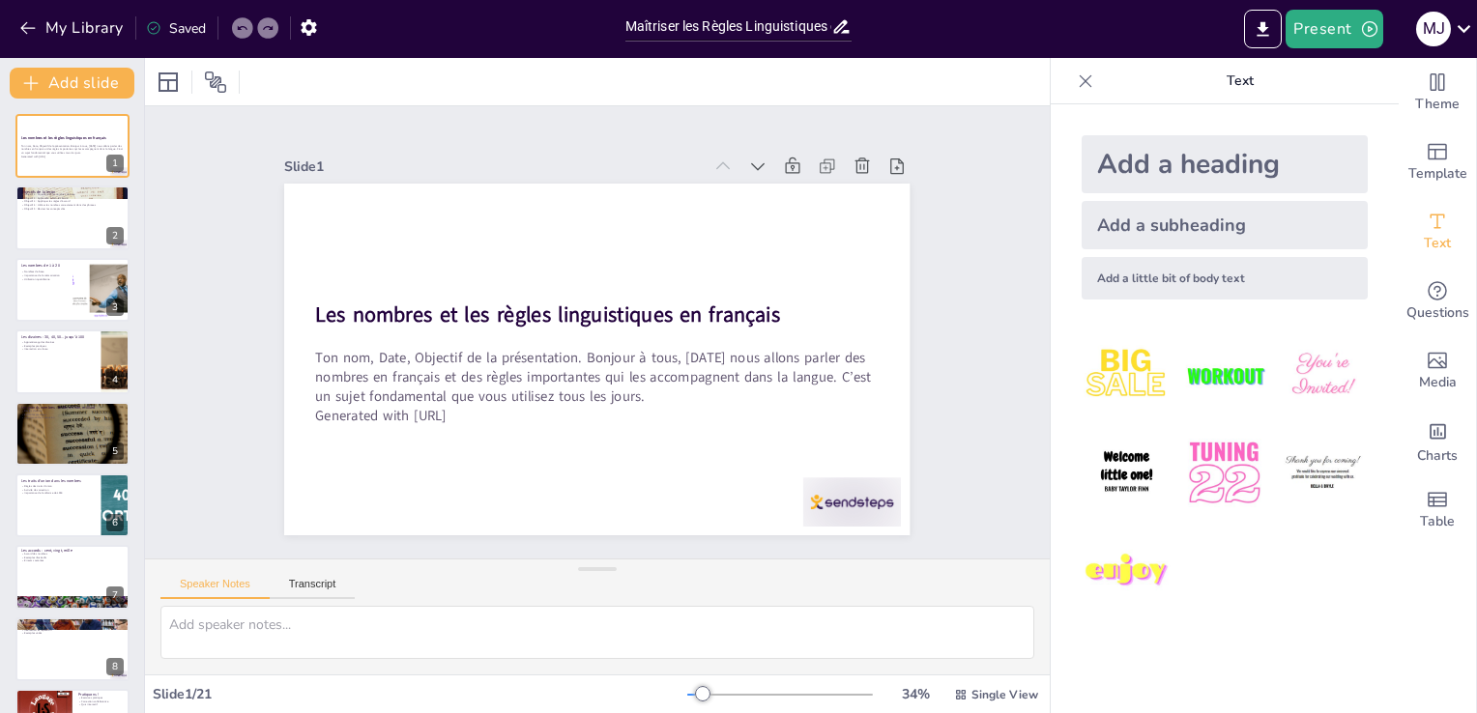
checkbox input "true"
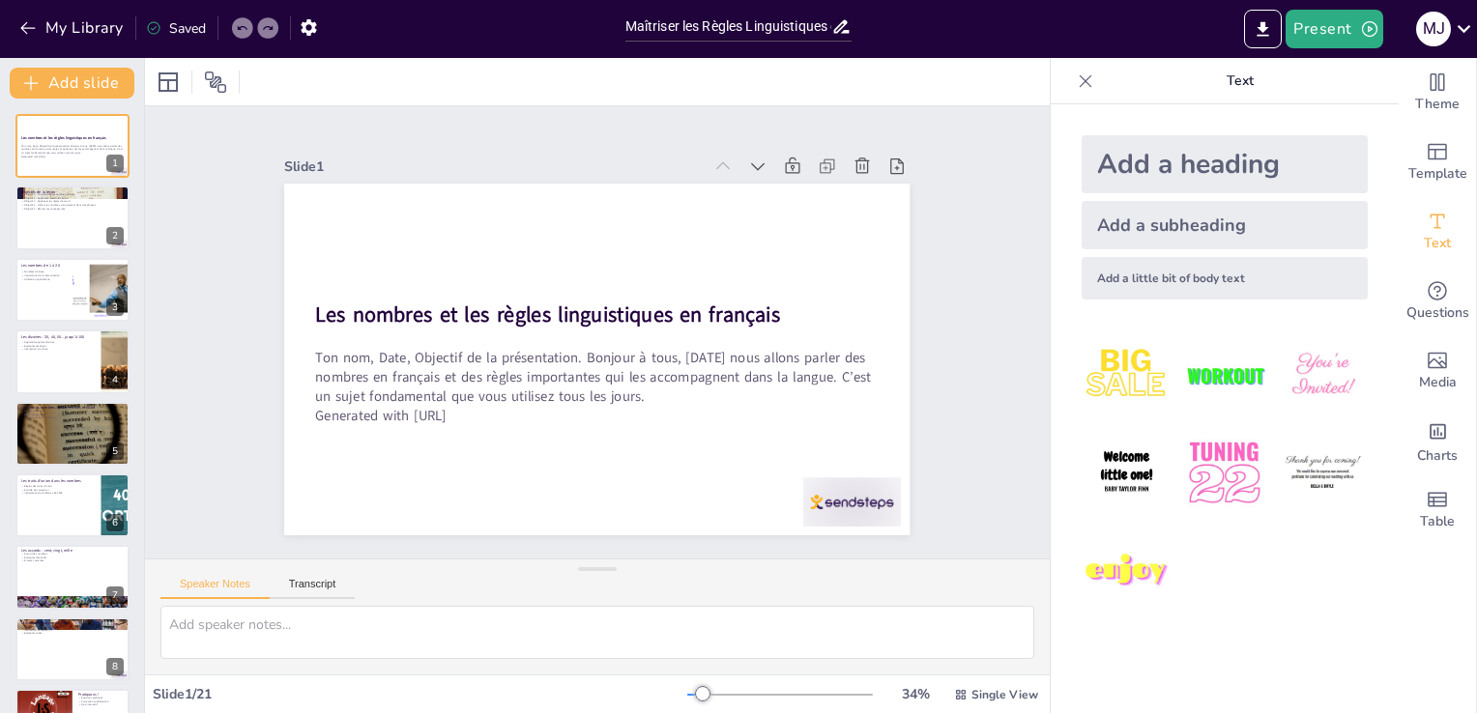
checkbox input "true"
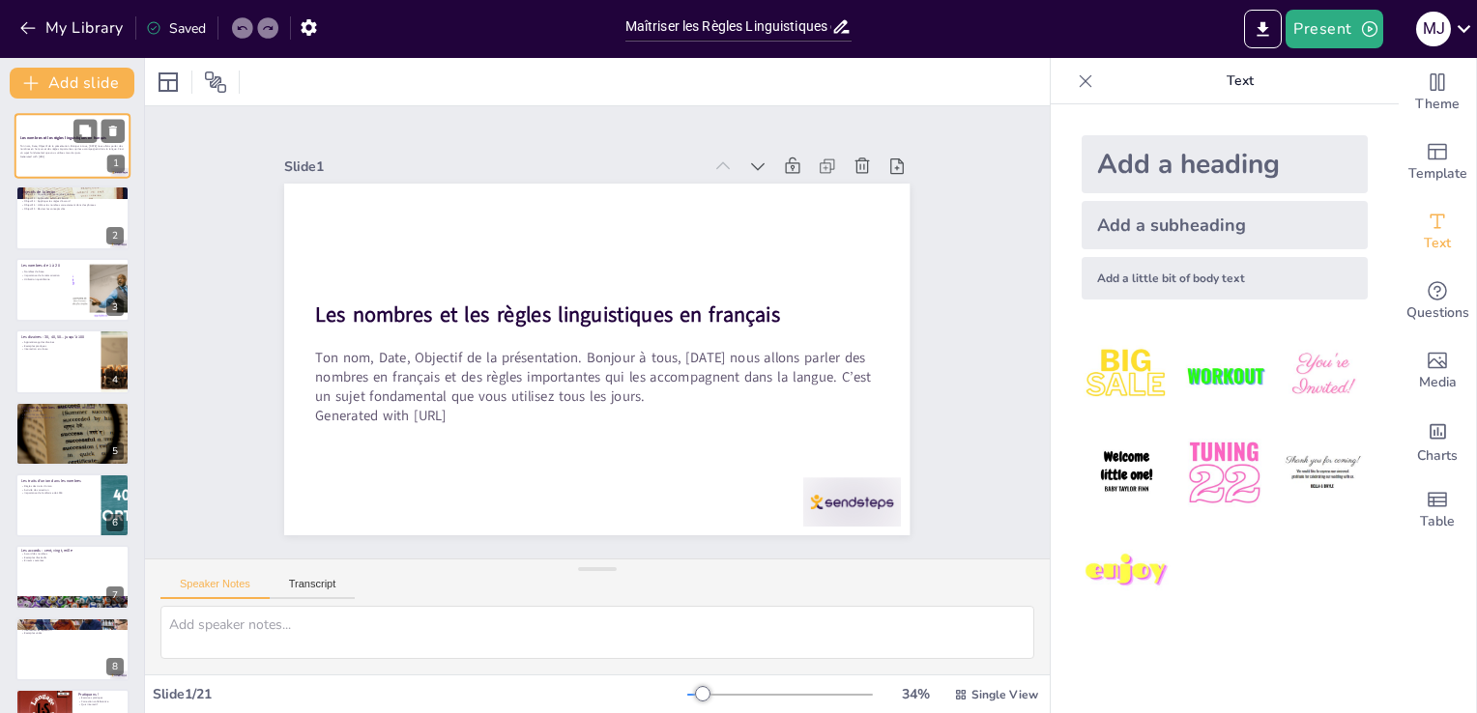
checkbox input "true"
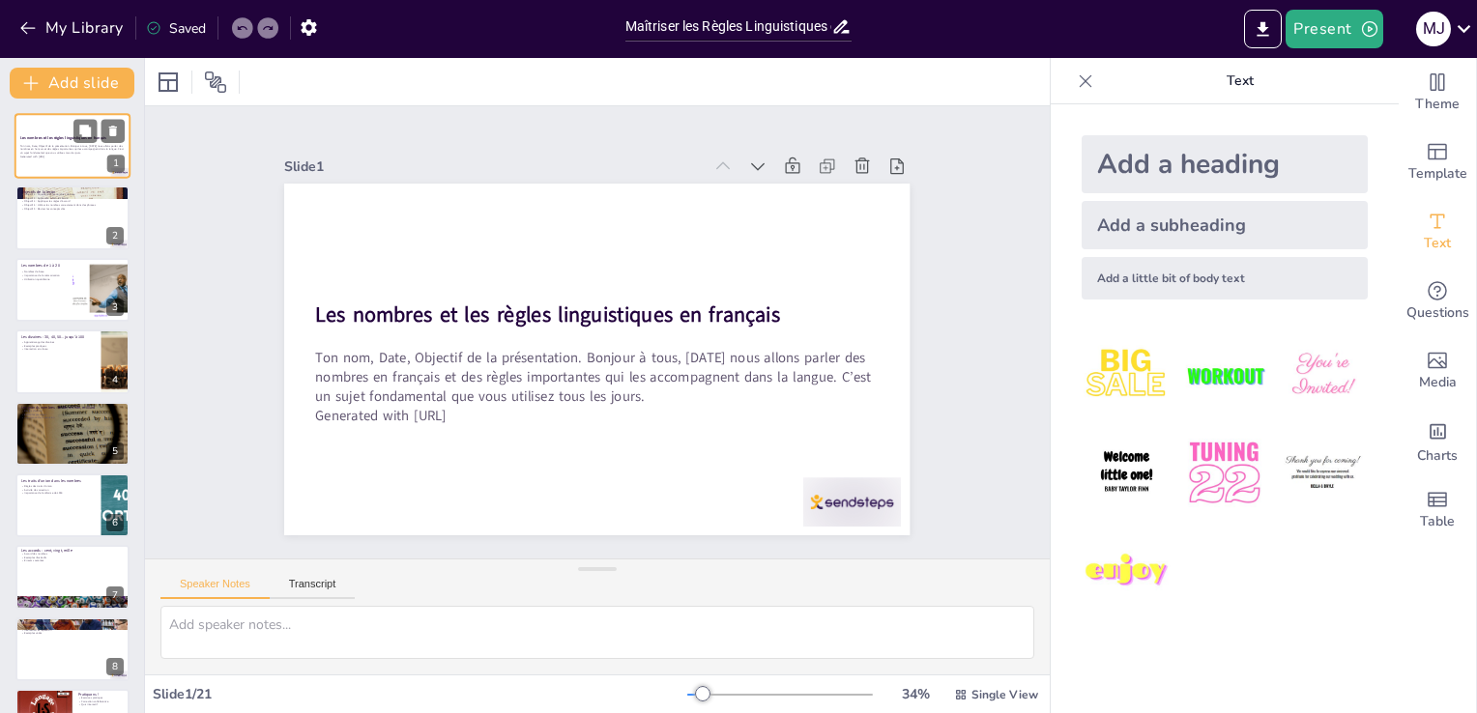
checkbox input "true"
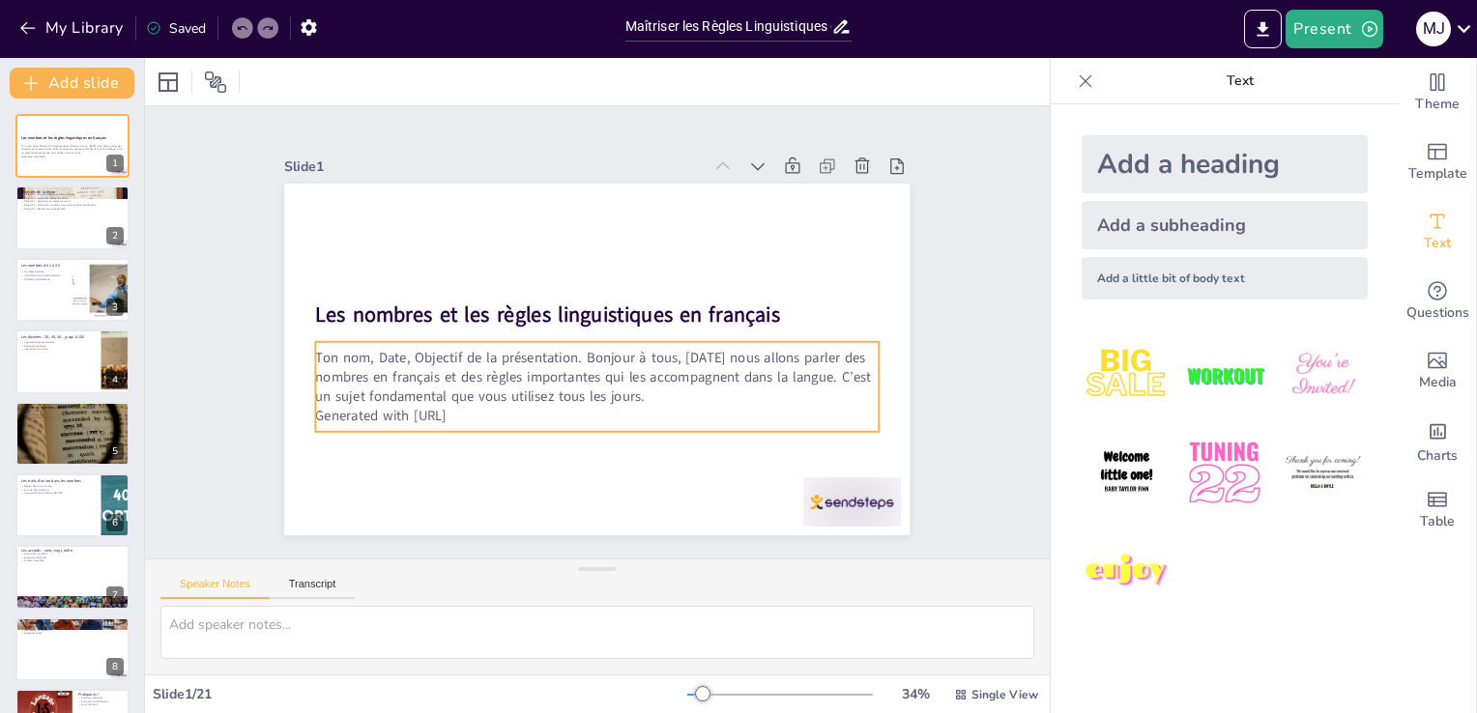
checkbox input "true"
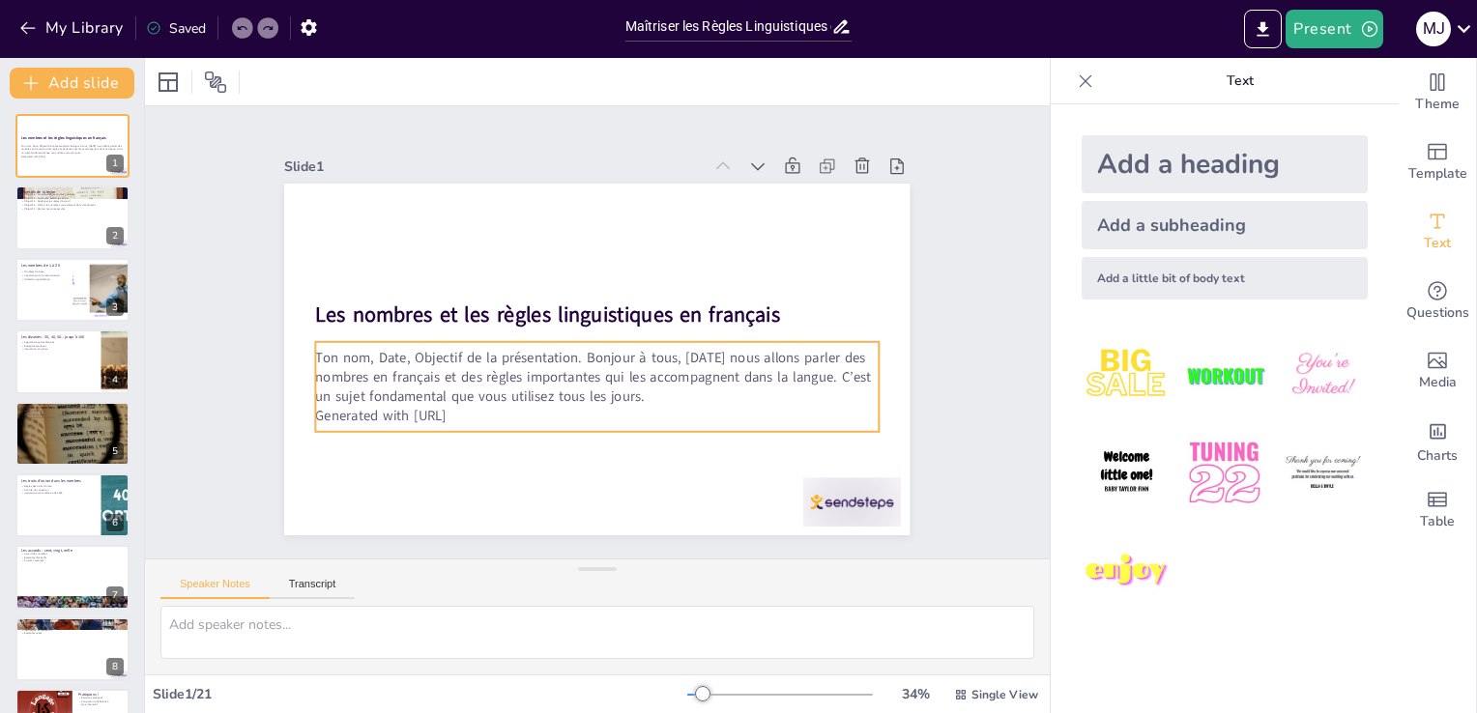
checkbox input "true"
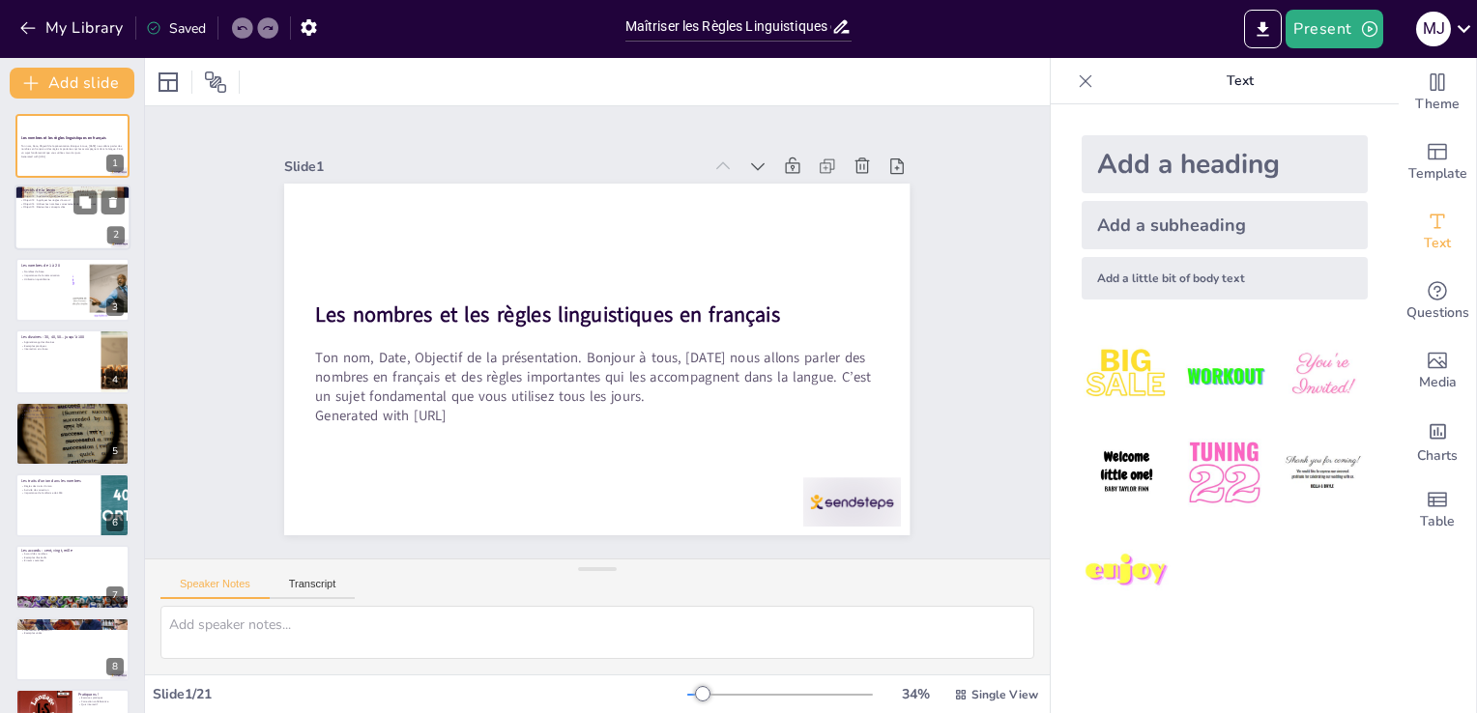
checkbox input "true"
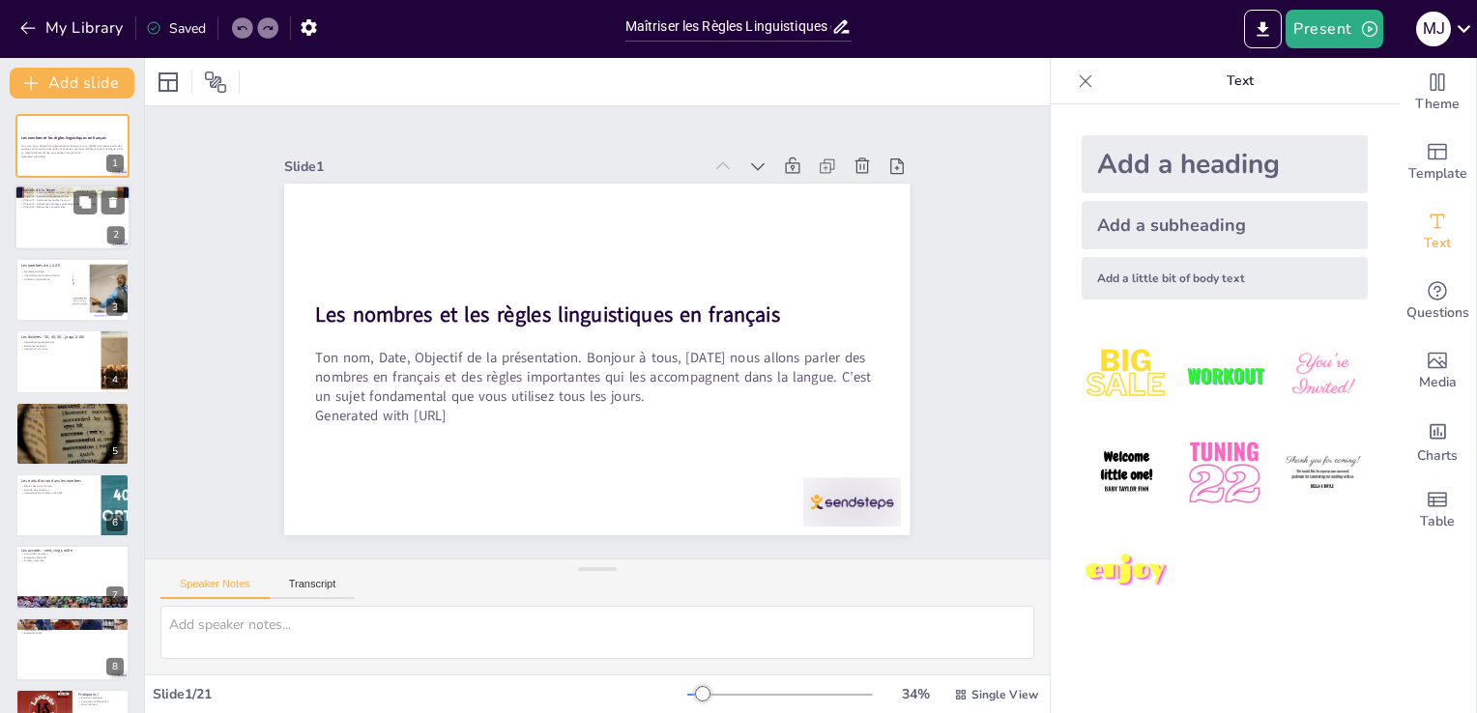
checkbox input "true"
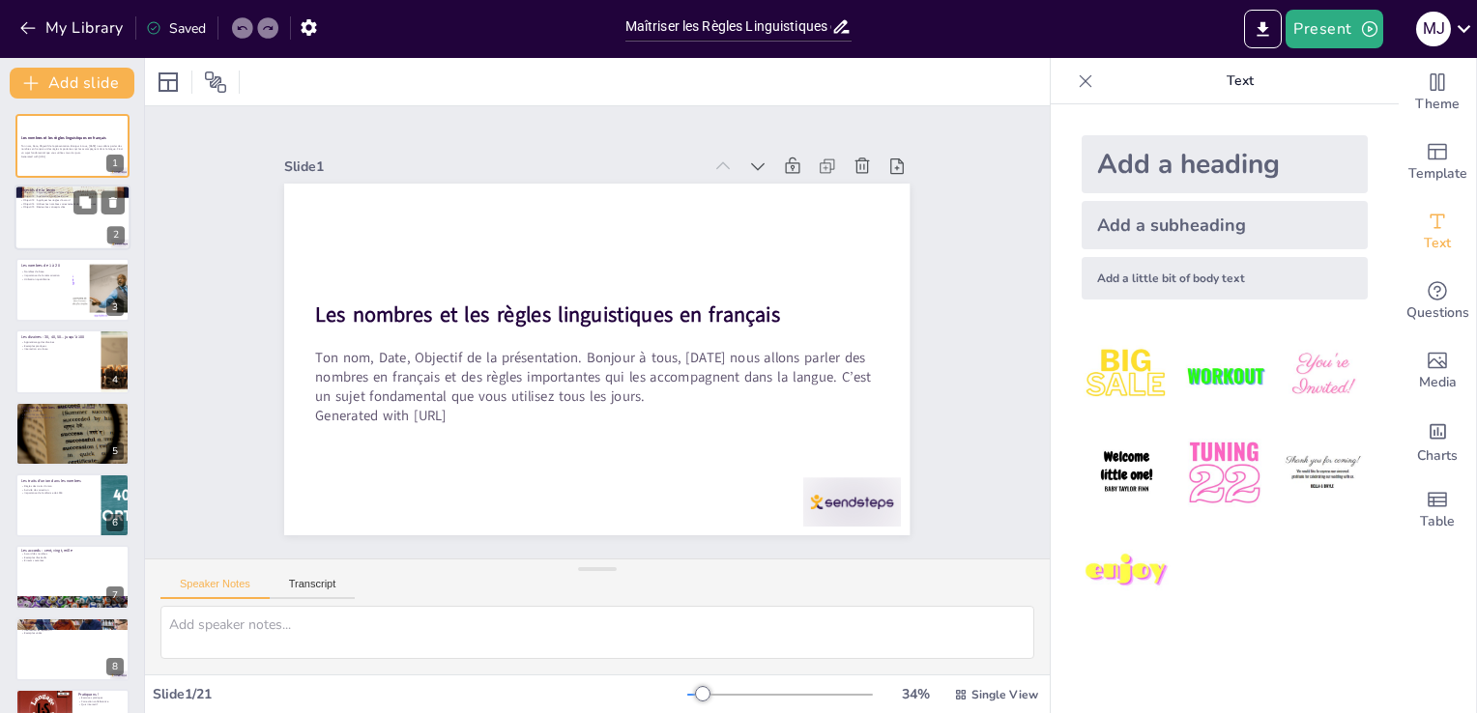
checkbox input "true"
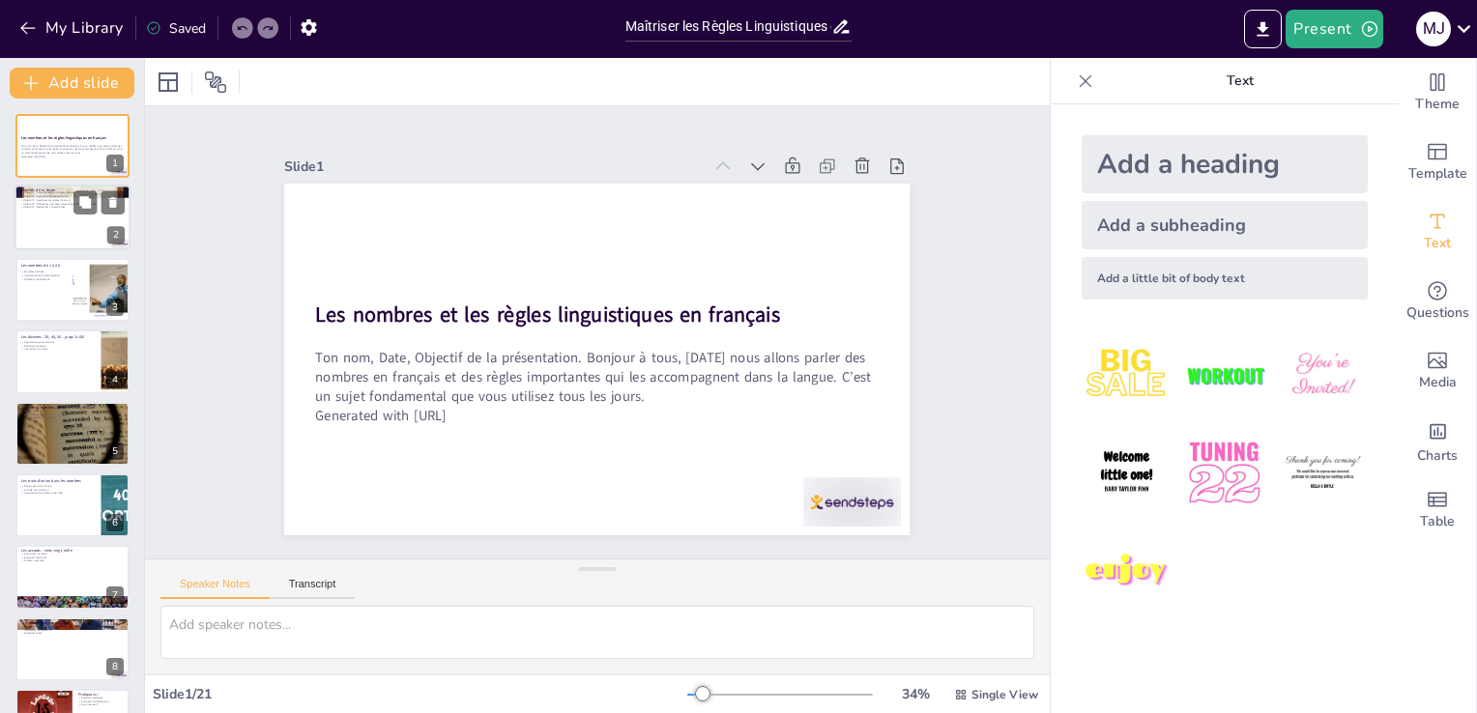
checkbox input "true"
click at [57, 317] on div at bounding box center [72, 290] width 116 height 66
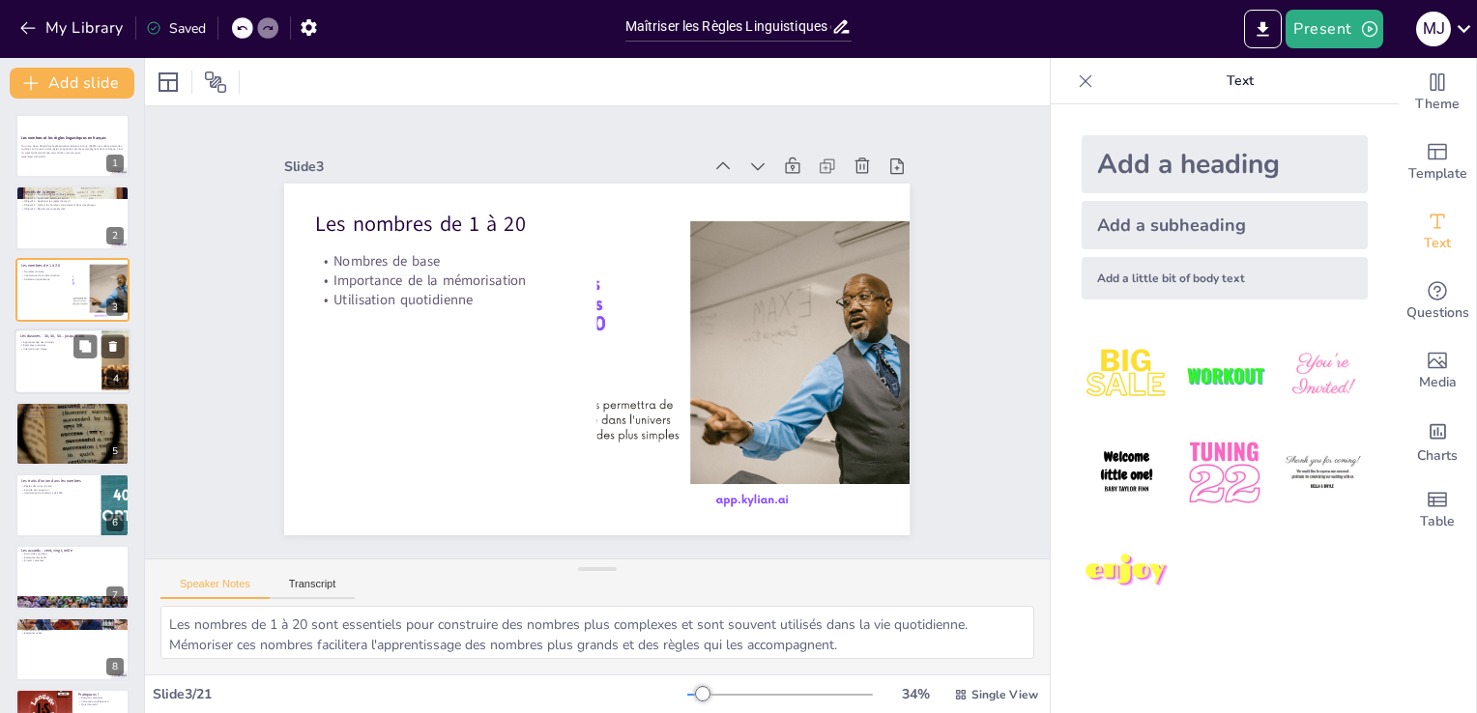
click at [66, 373] on div at bounding box center [72, 362] width 116 height 66
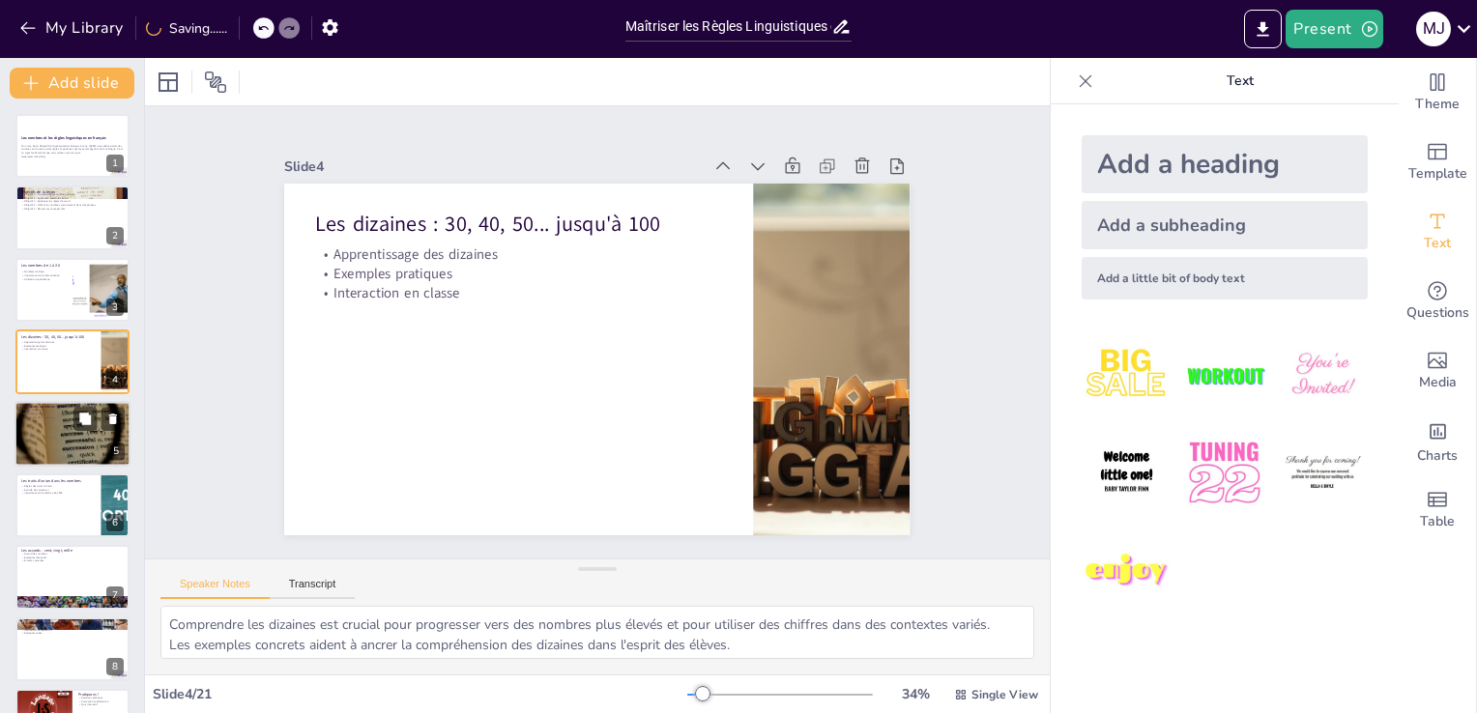
click at [48, 434] on div at bounding box center [72, 433] width 116 height 77
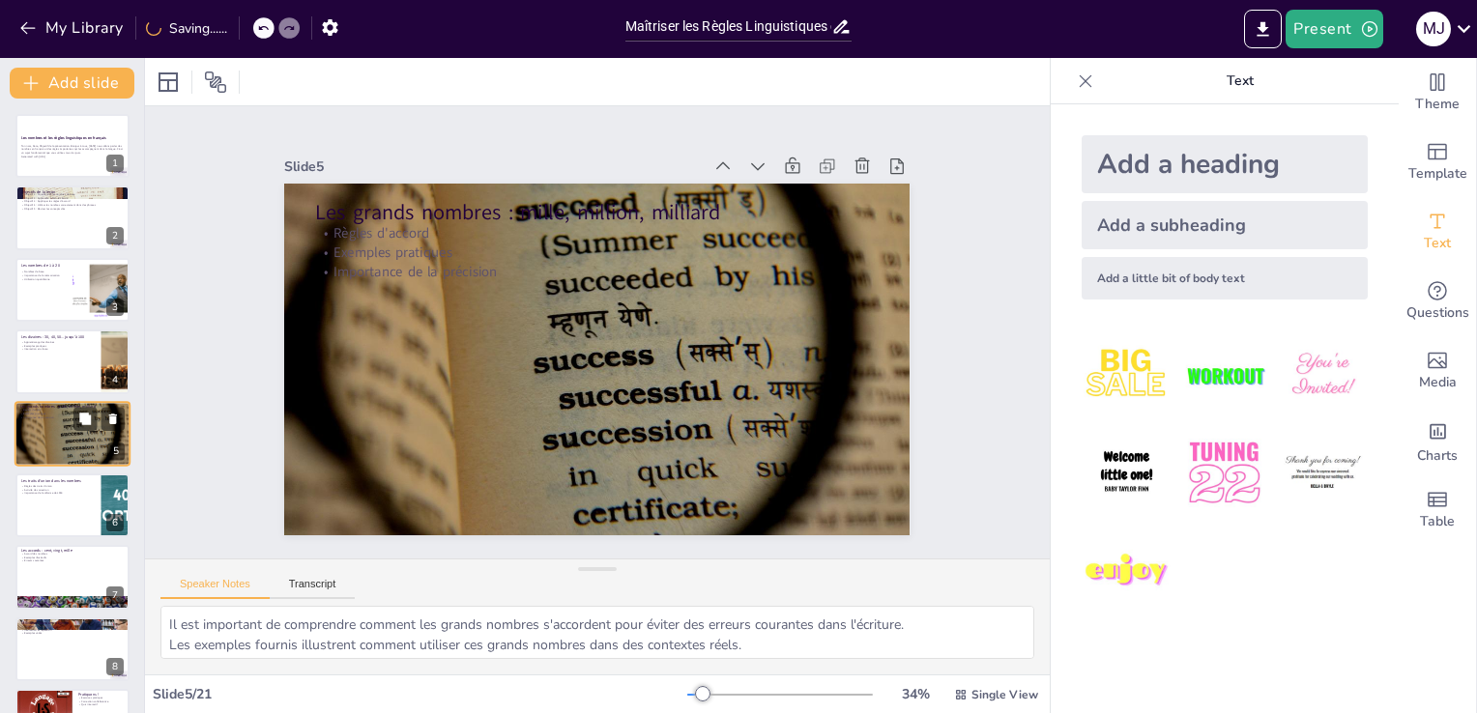
scroll to position [27, 0]
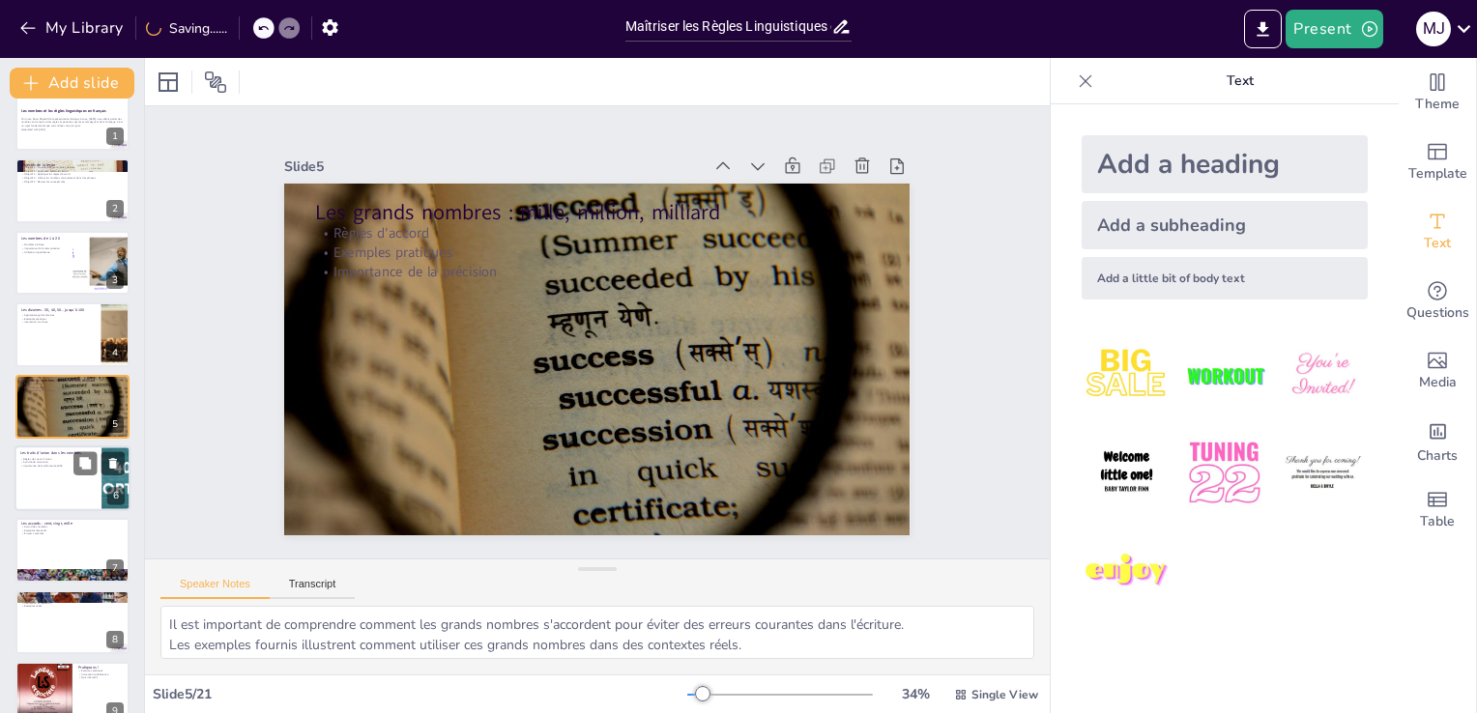
click at [49, 461] on p "Activité de correction" at bounding box center [57, 463] width 75 height 4
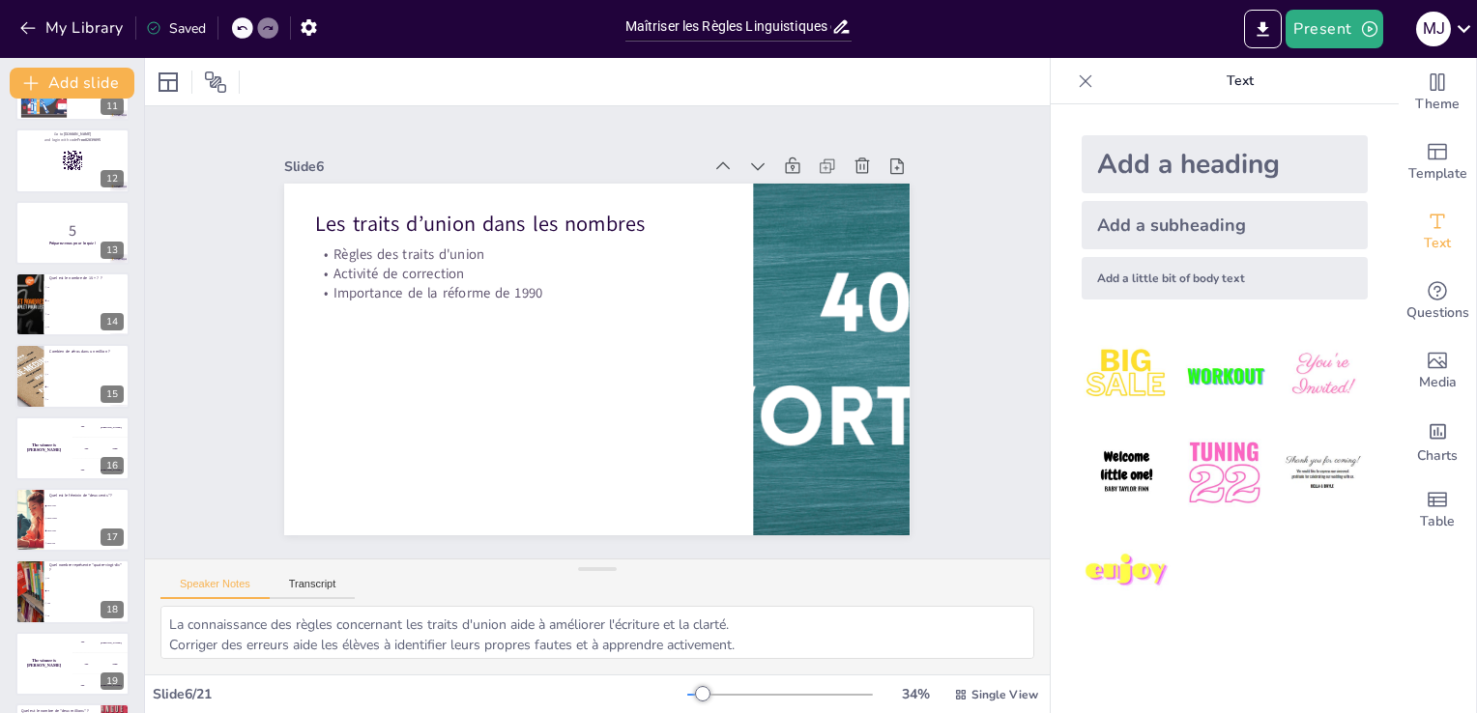
click at [44, 513] on li "deux centes" at bounding box center [87, 519] width 86 height 12
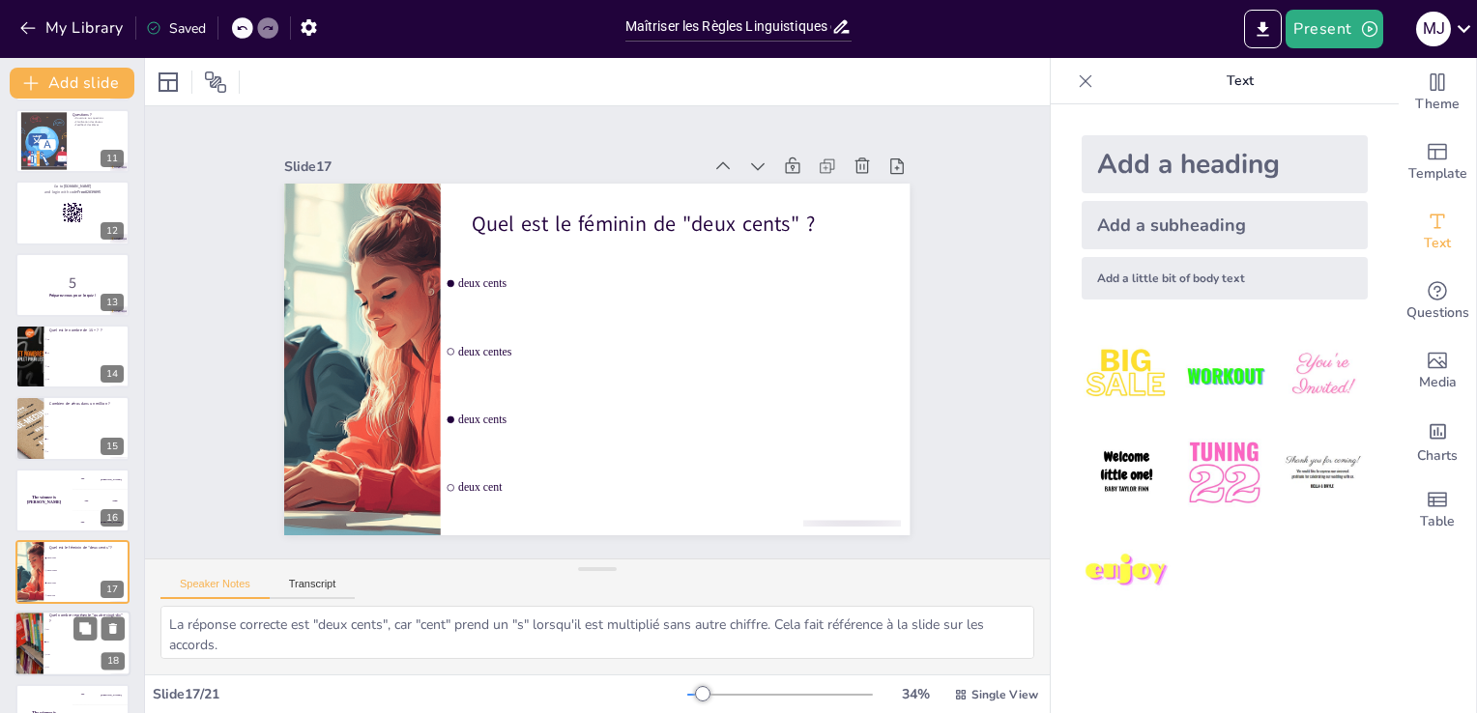
scroll to position [917, 0]
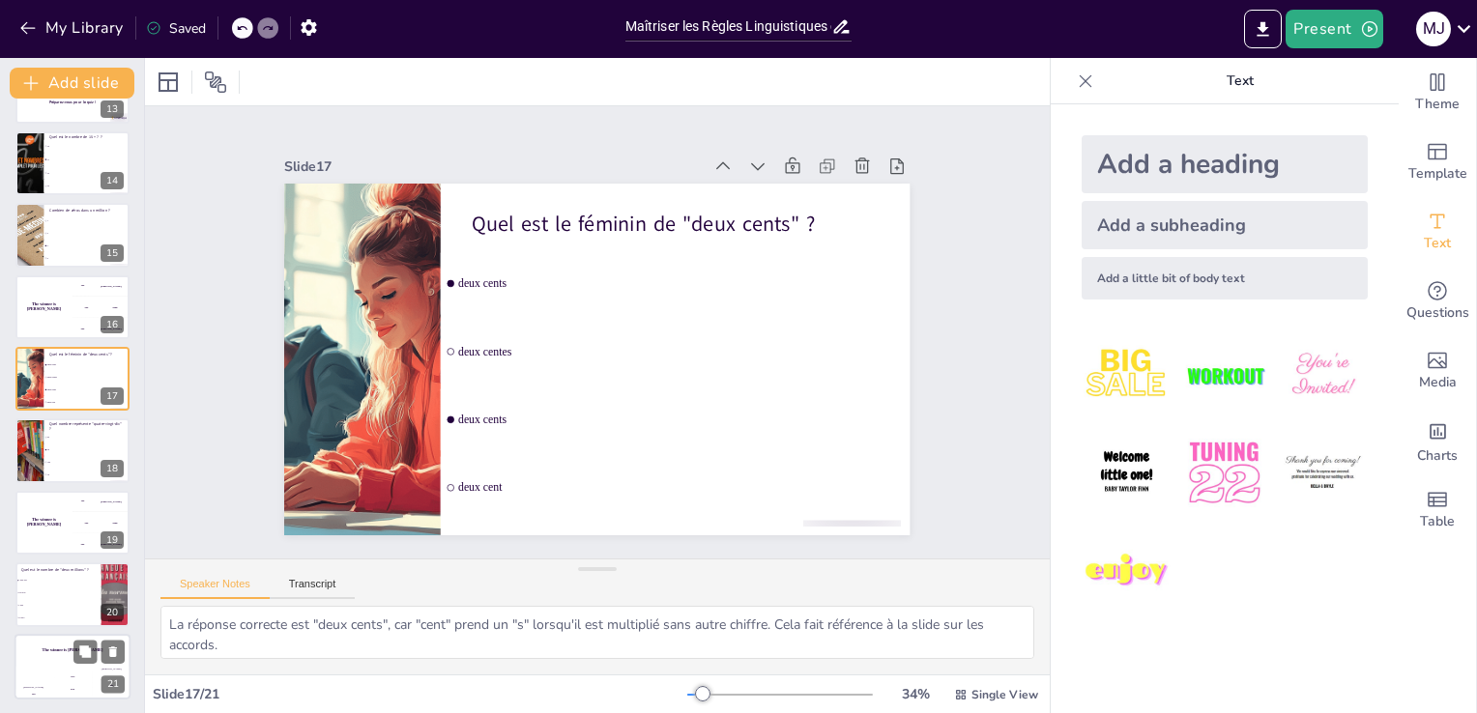
click at [77, 671] on div "Jaap 200" at bounding box center [72, 683] width 39 height 33
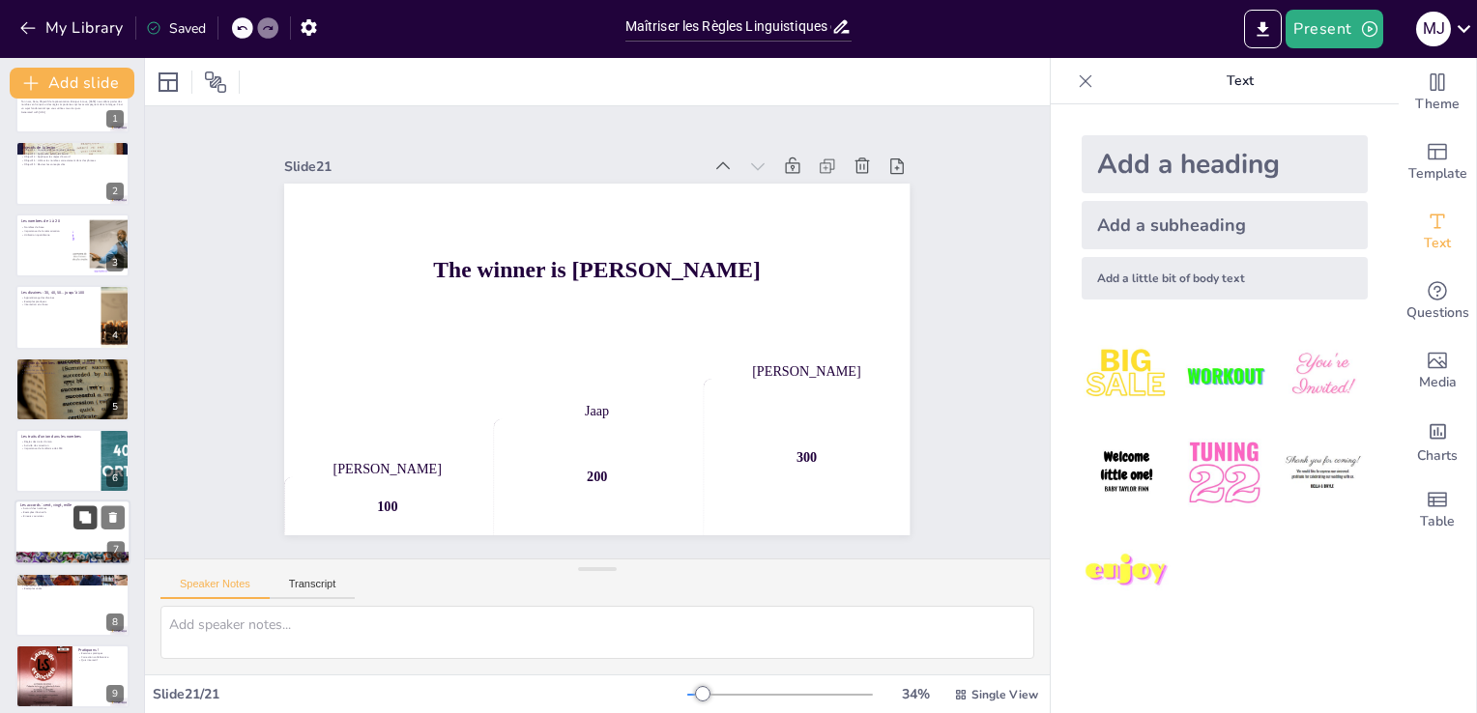
scroll to position [0, 0]
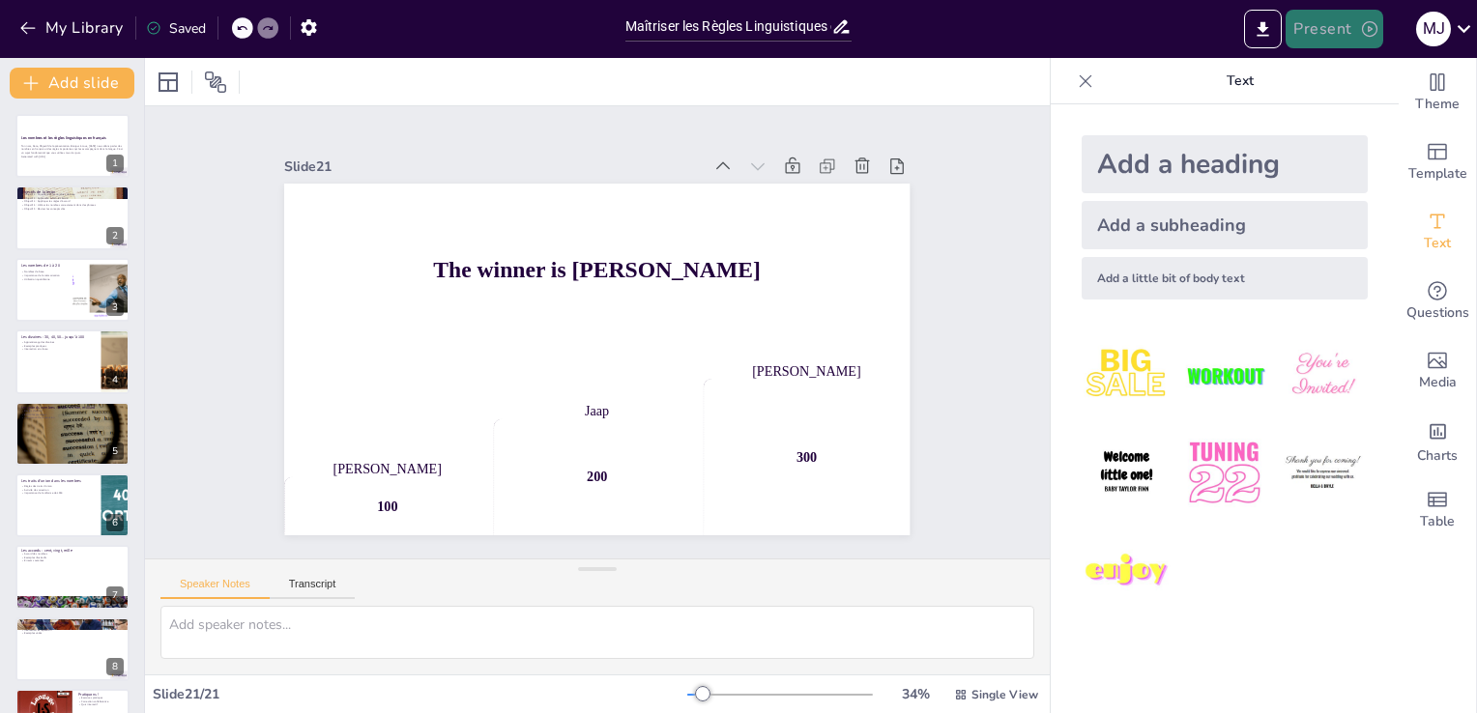
click at [1365, 19] on icon "button" at bounding box center [1369, 28] width 19 height 19
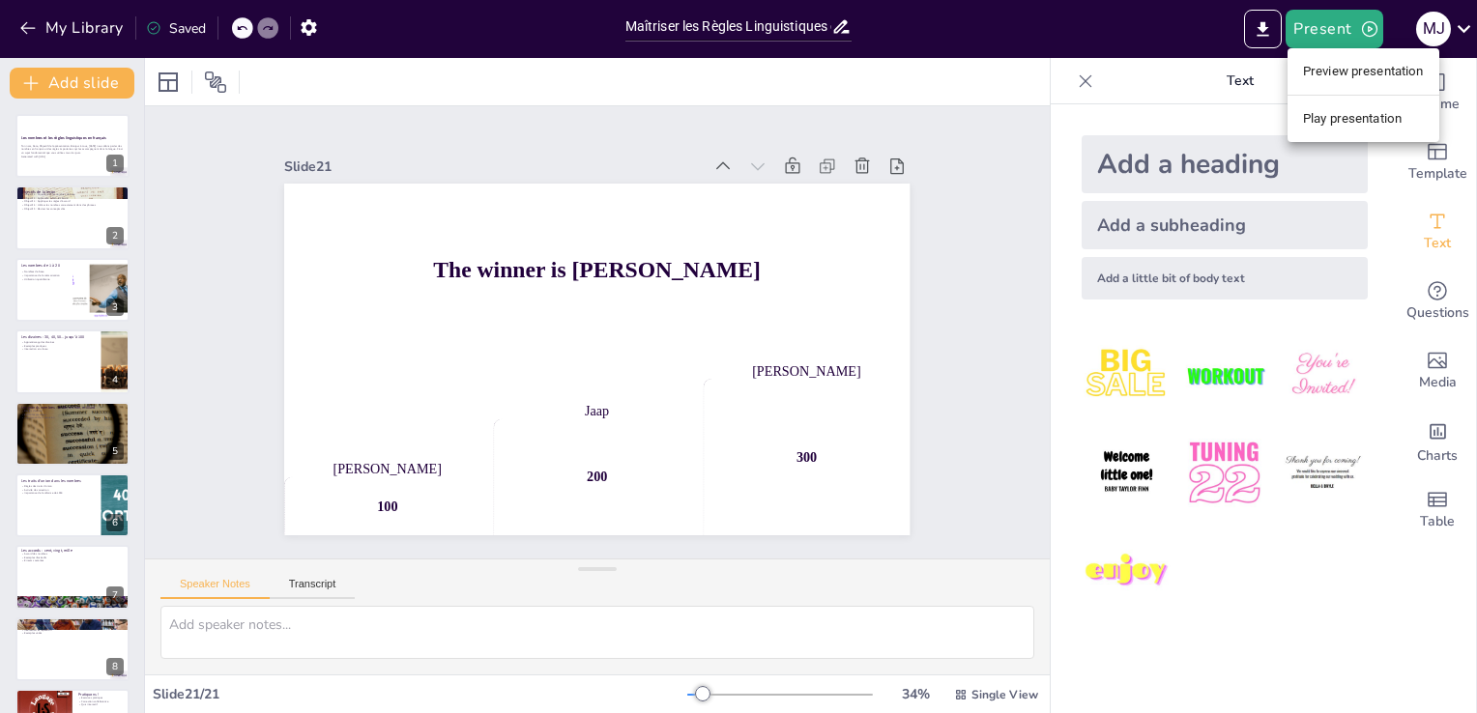
click at [1380, 115] on li "Play presentation" at bounding box center [1364, 118] width 152 height 31
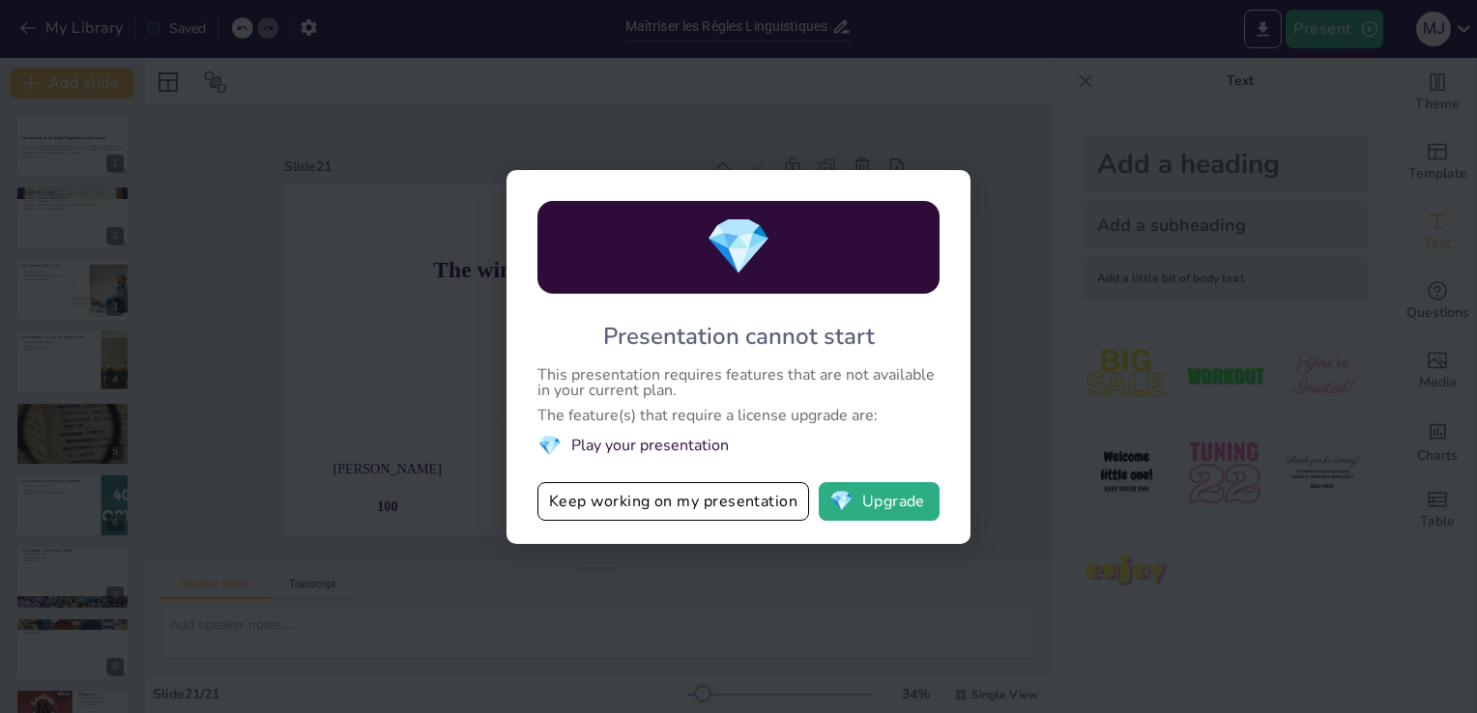
click at [994, 67] on div "💎 Presentation cannot start This presentation requires features that are not av…" at bounding box center [738, 356] width 1477 height 713
click at [708, 509] on button "Keep working on my presentation" at bounding box center [673, 501] width 272 height 39
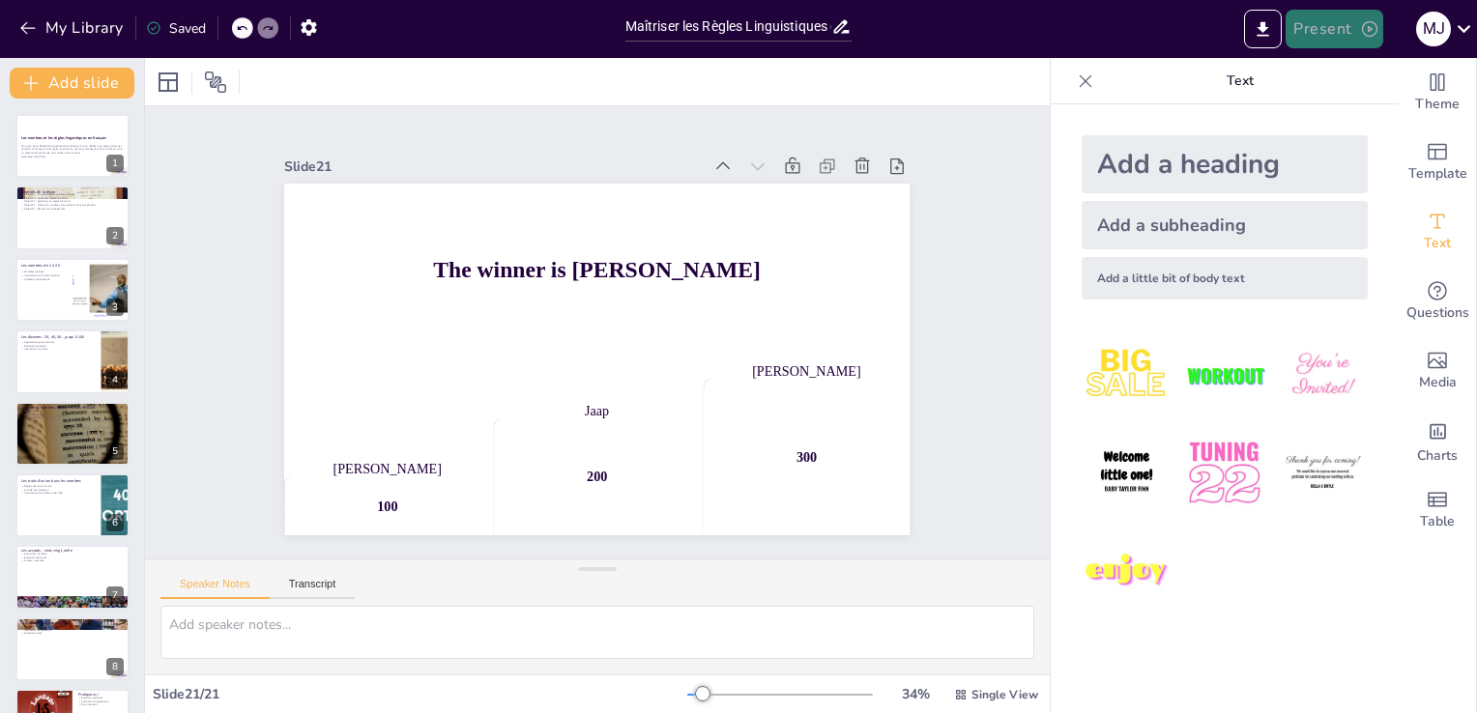
click at [1363, 25] on icon "button" at bounding box center [1369, 28] width 15 height 15
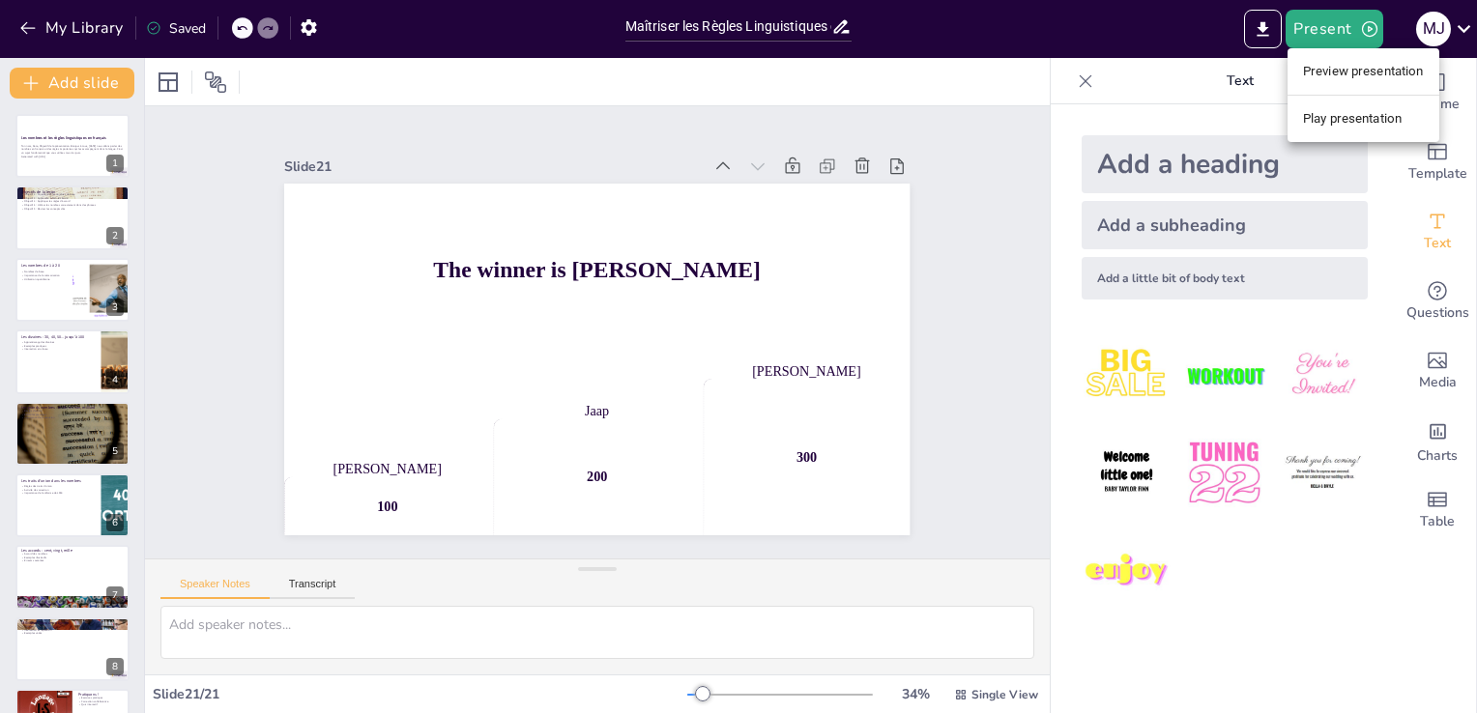
click at [1351, 75] on li "Preview presentation" at bounding box center [1364, 71] width 152 height 31
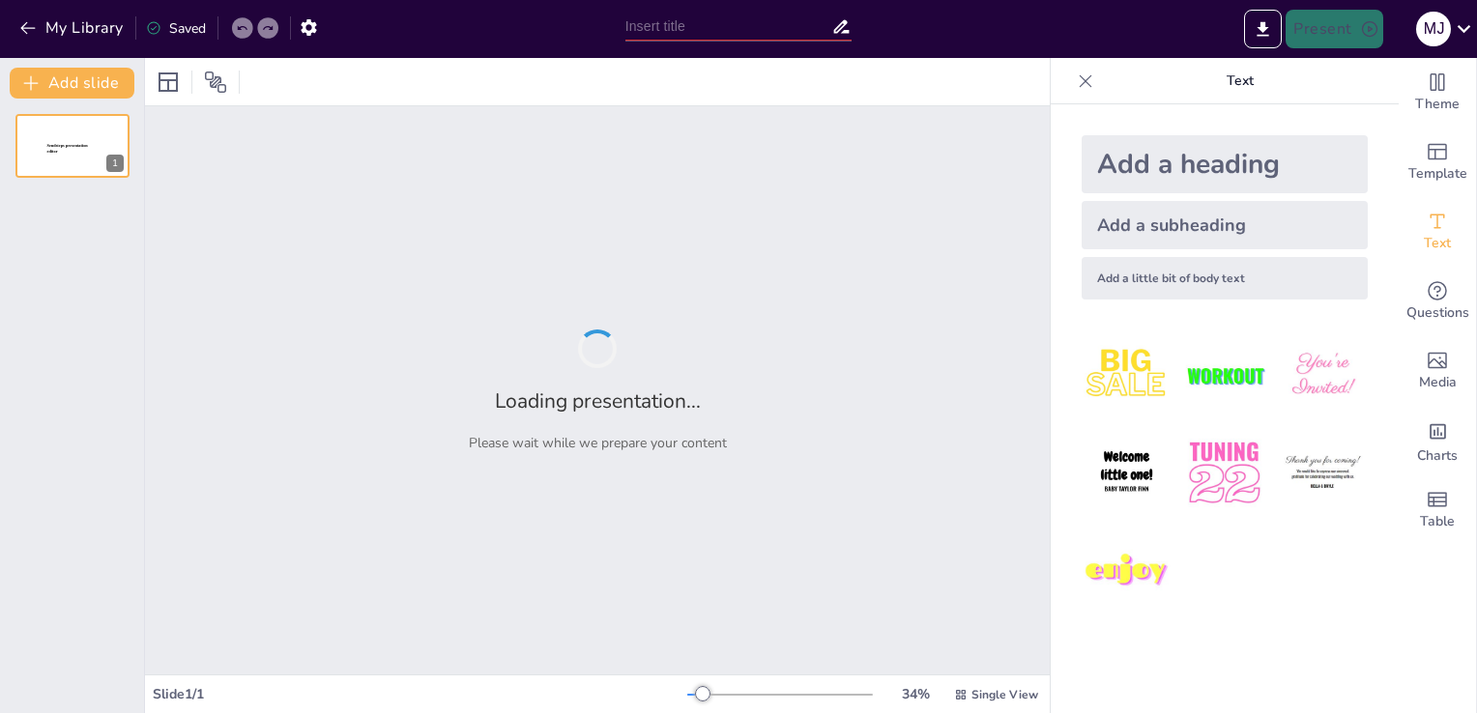
type input "Maîtriser les Règles Linguistiques des Nombres"
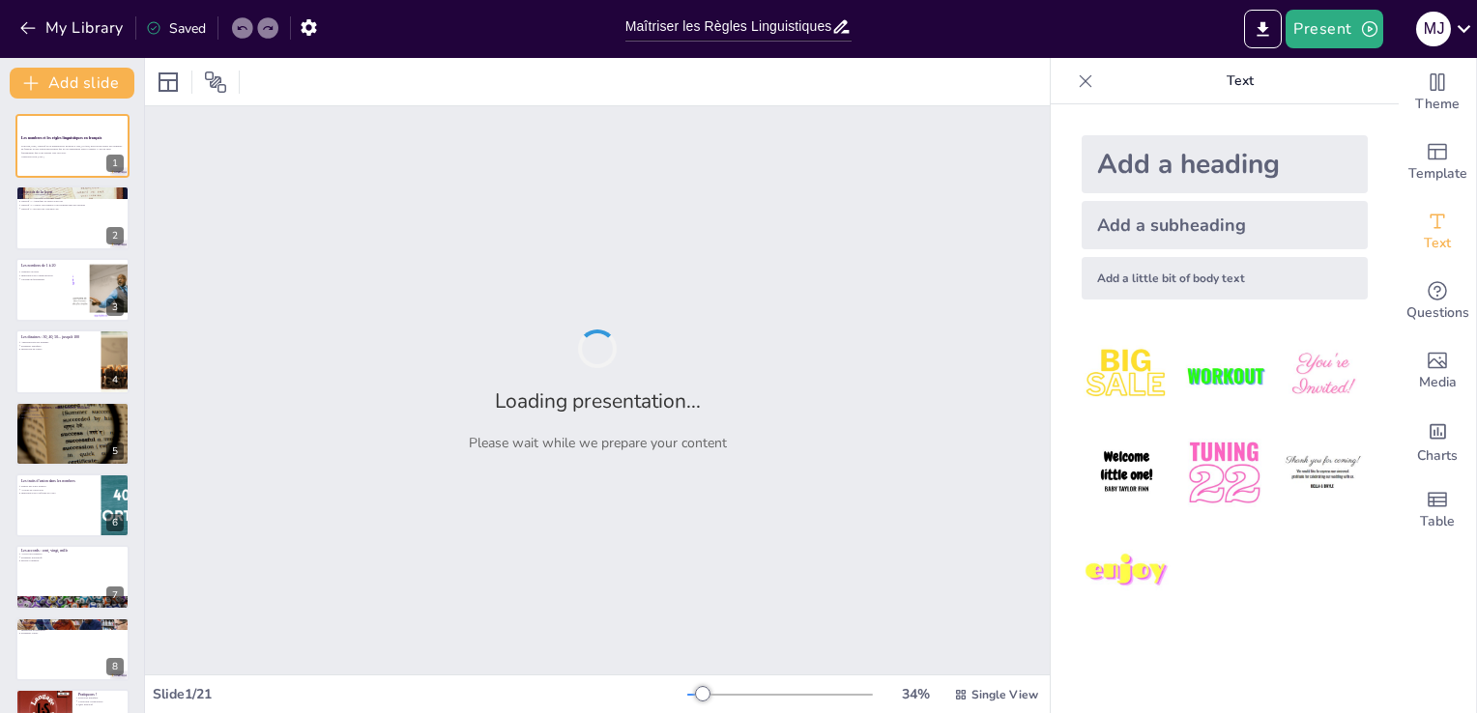
checkbox input "true"
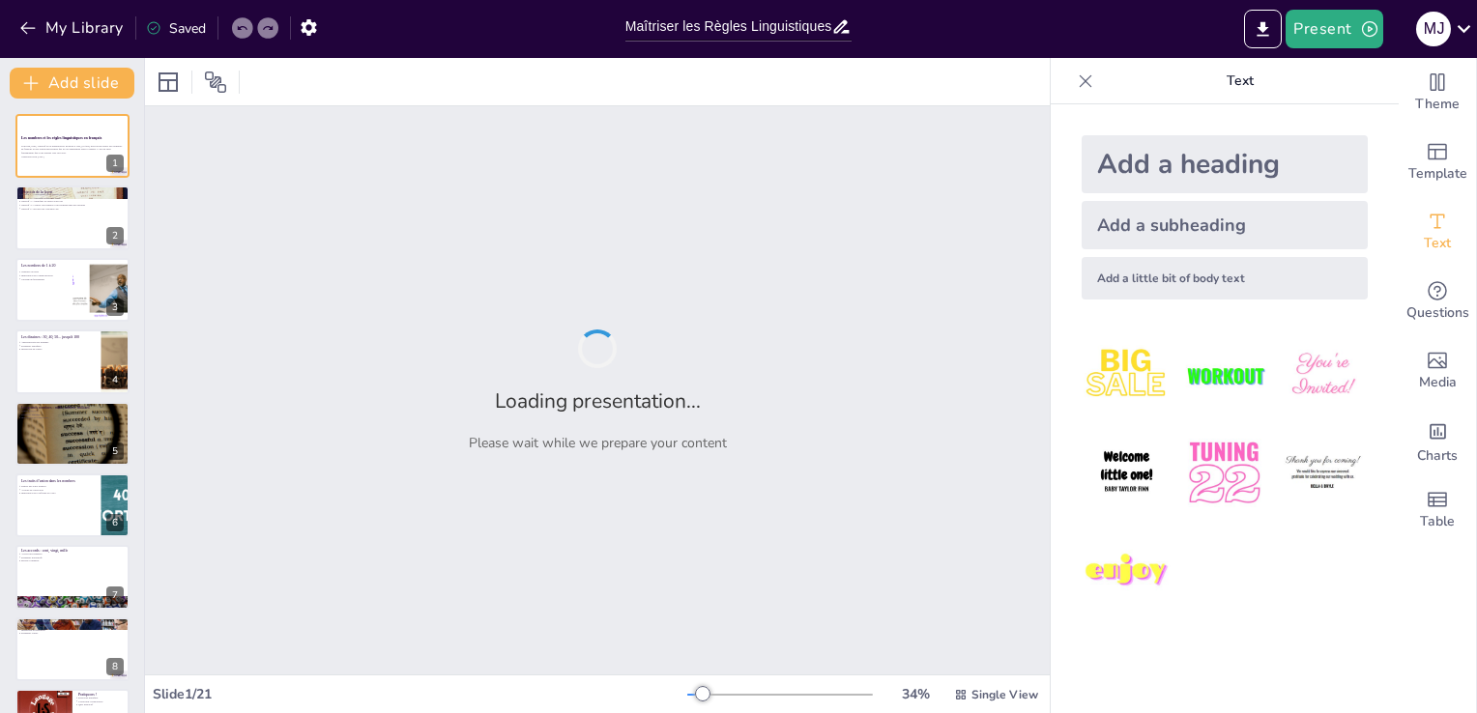
checkbox input "true"
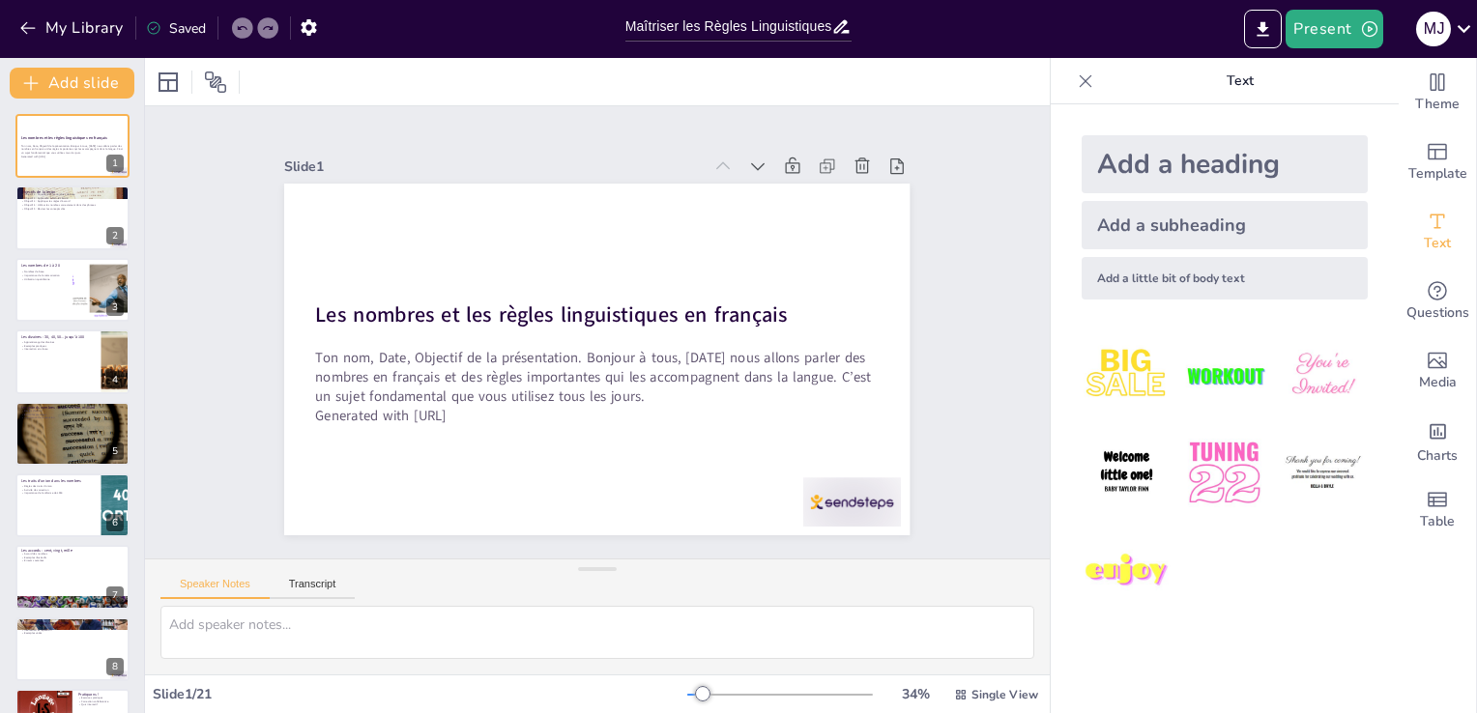
checkbox input "true"
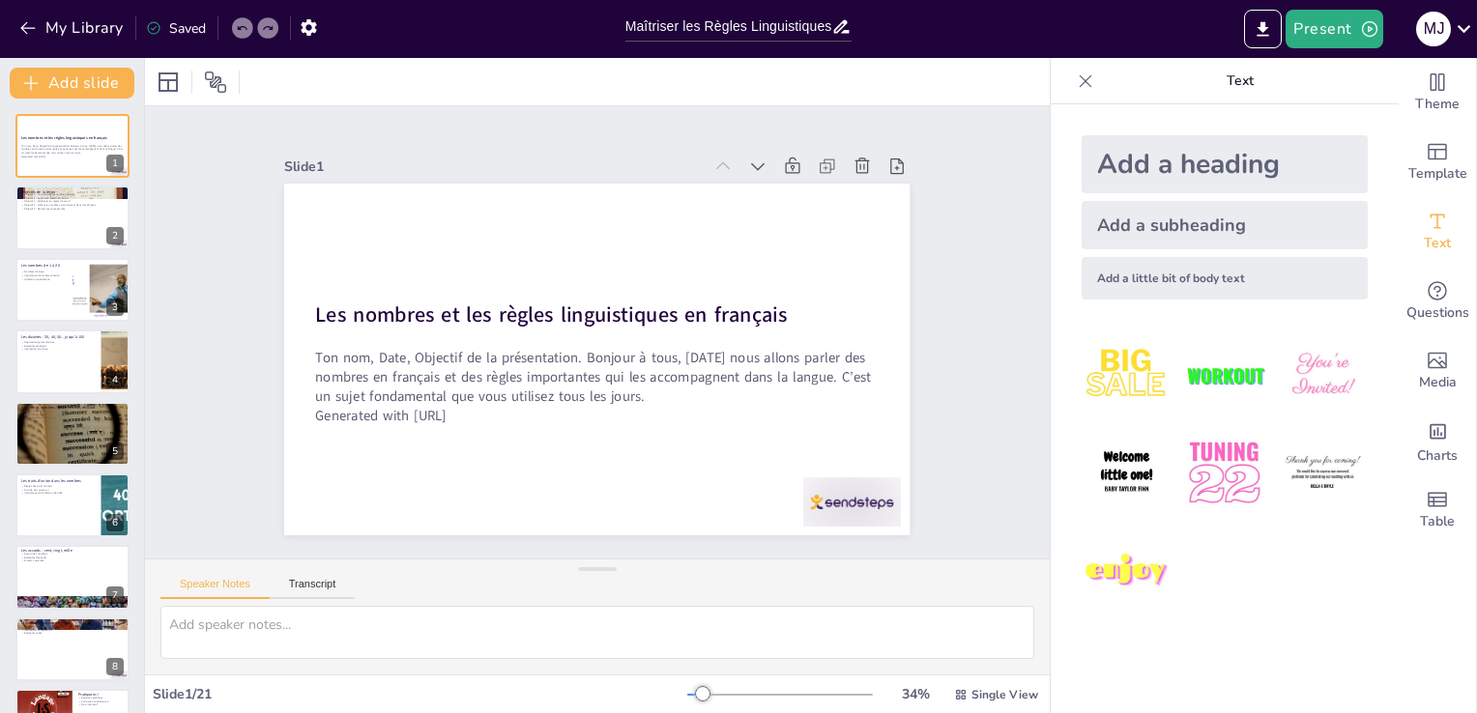
checkbox input "true"
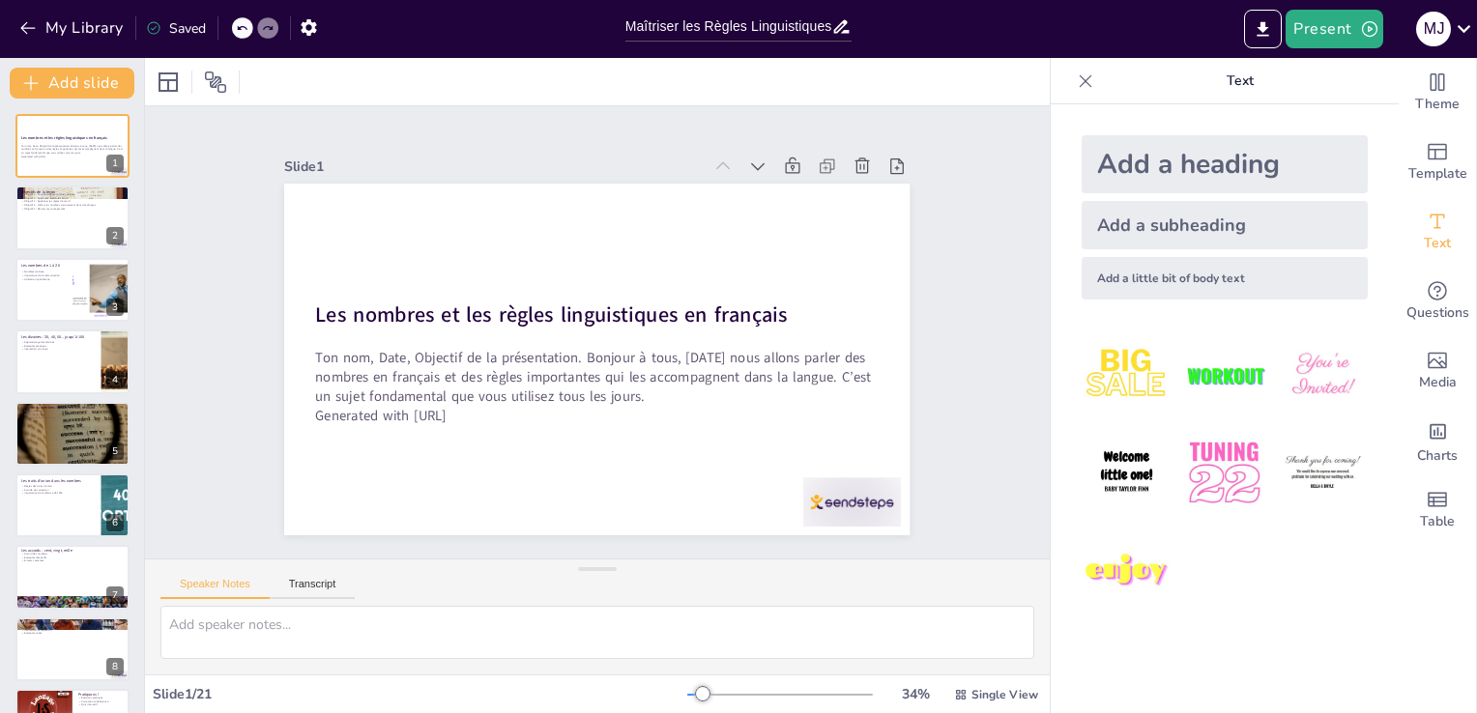
checkbox input "true"
